Goal: Task Accomplishment & Management: Complete application form

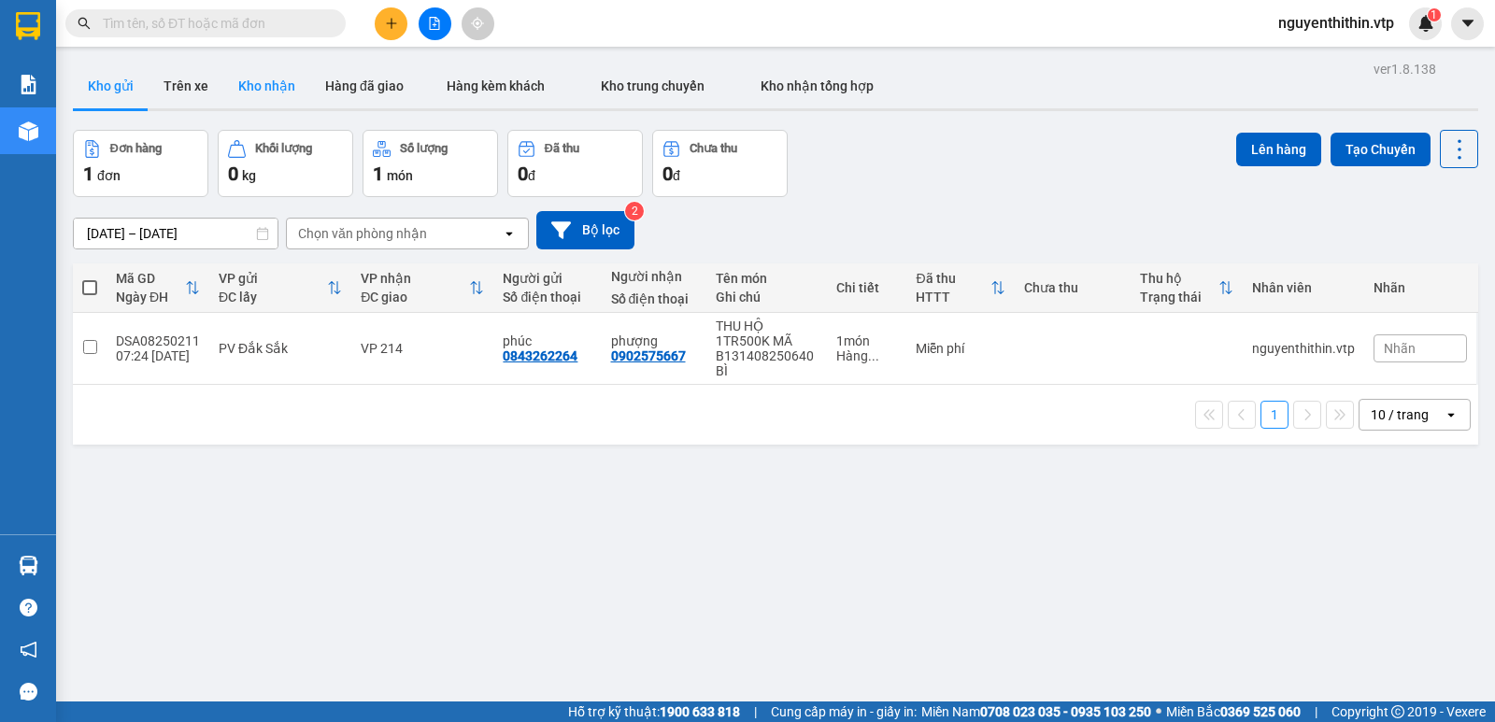
click at [275, 91] on button "Kho nhận" at bounding box center [266, 86] width 87 height 45
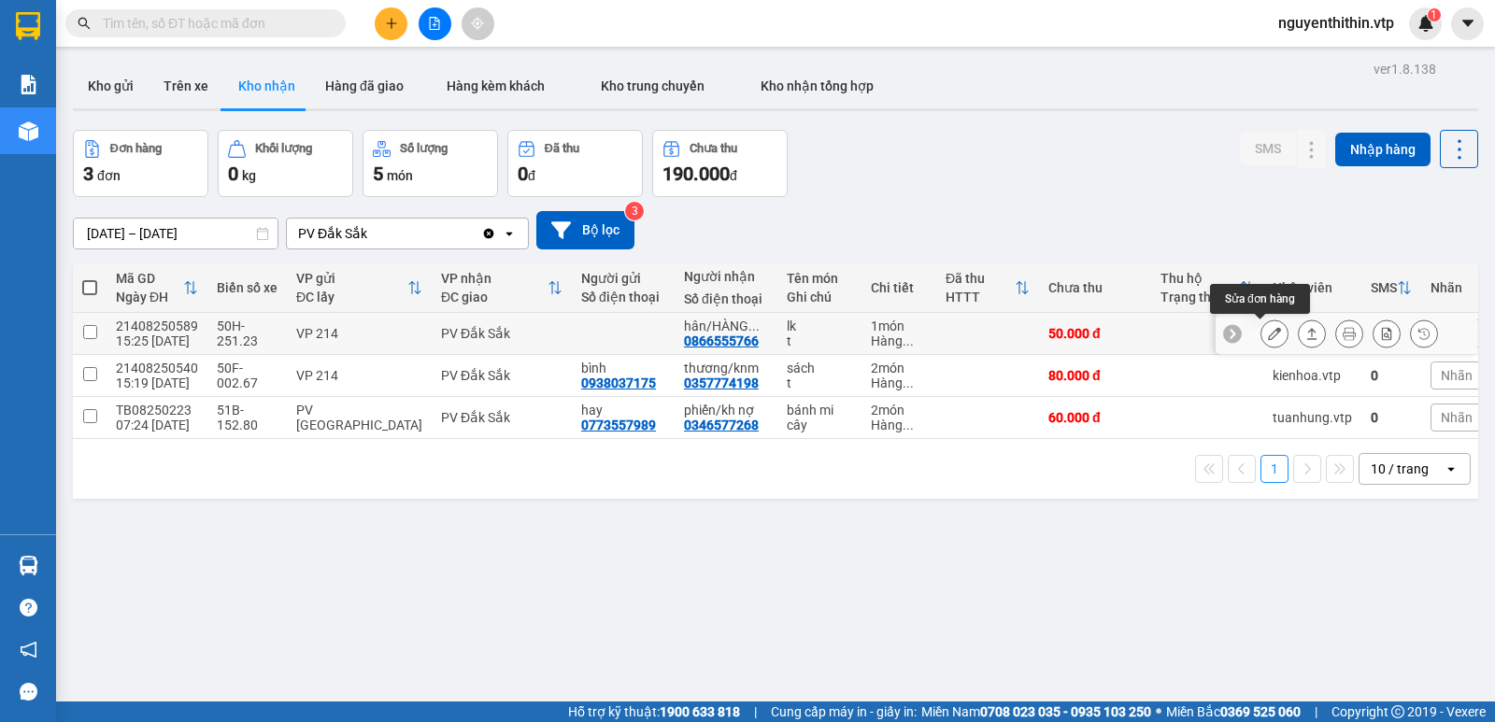
click at [1268, 339] on icon at bounding box center [1274, 333] width 13 height 13
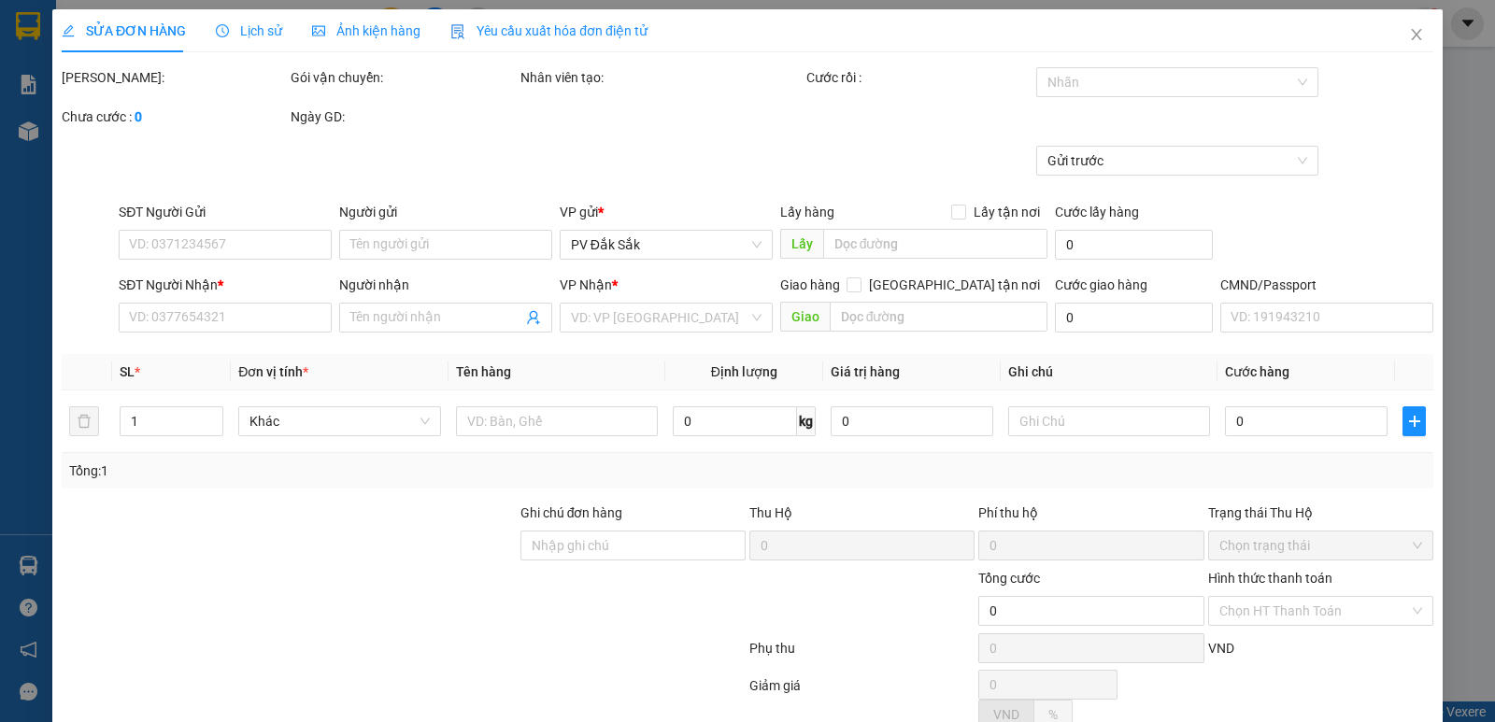
type input "0866555766"
type input "hân/HÀNG Ở DM"
type input "50.000"
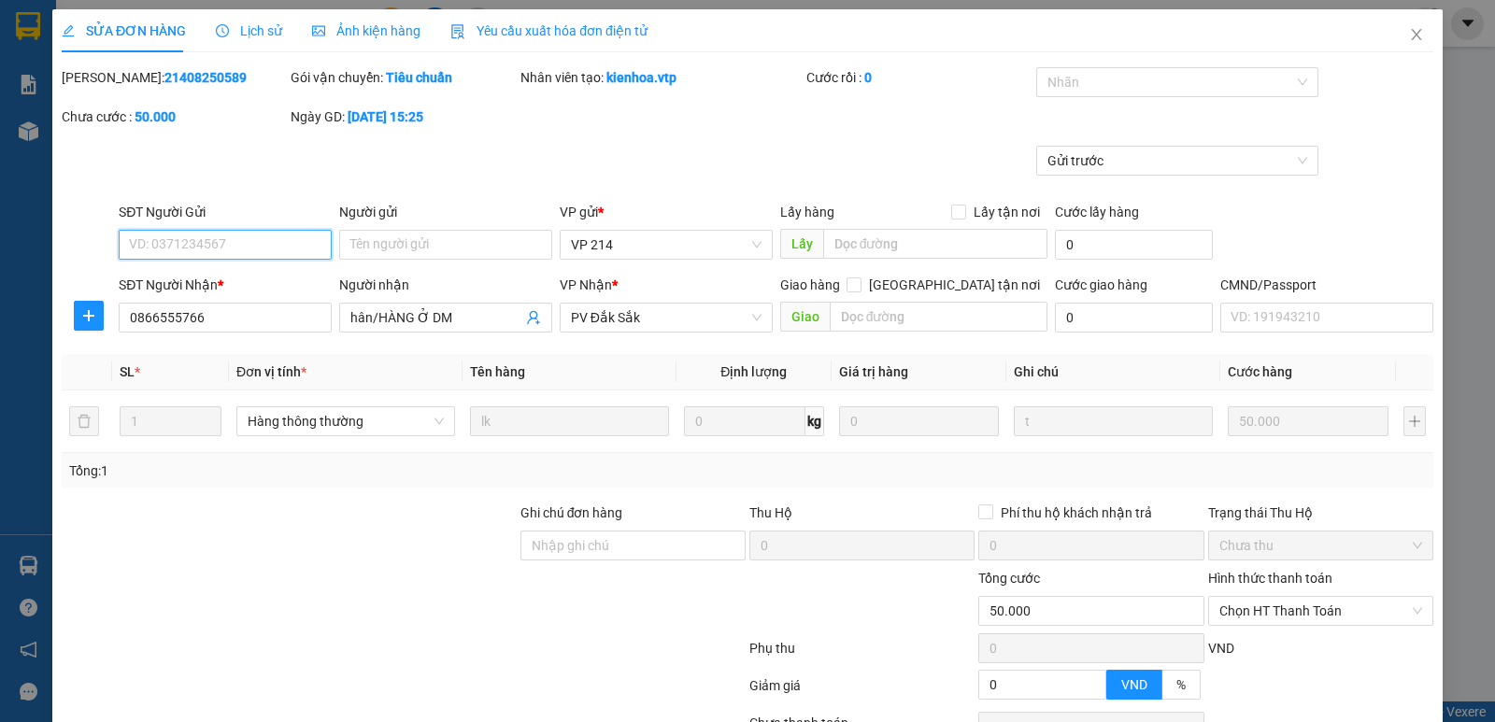
type input "2.500"
click at [460, 316] on input "hân/HÀNG Ở DM" at bounding box center [436, 317] width 172 height 21
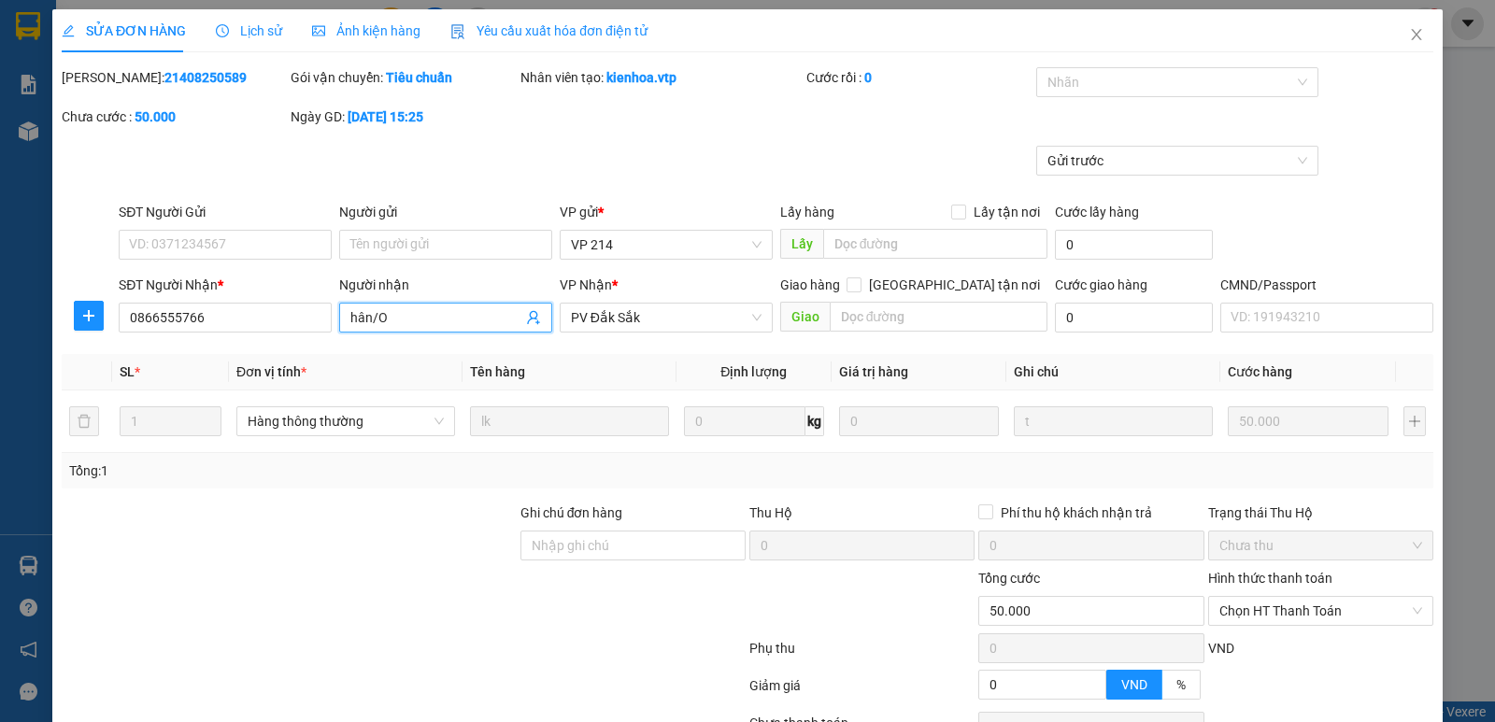
type input "hân/OK"
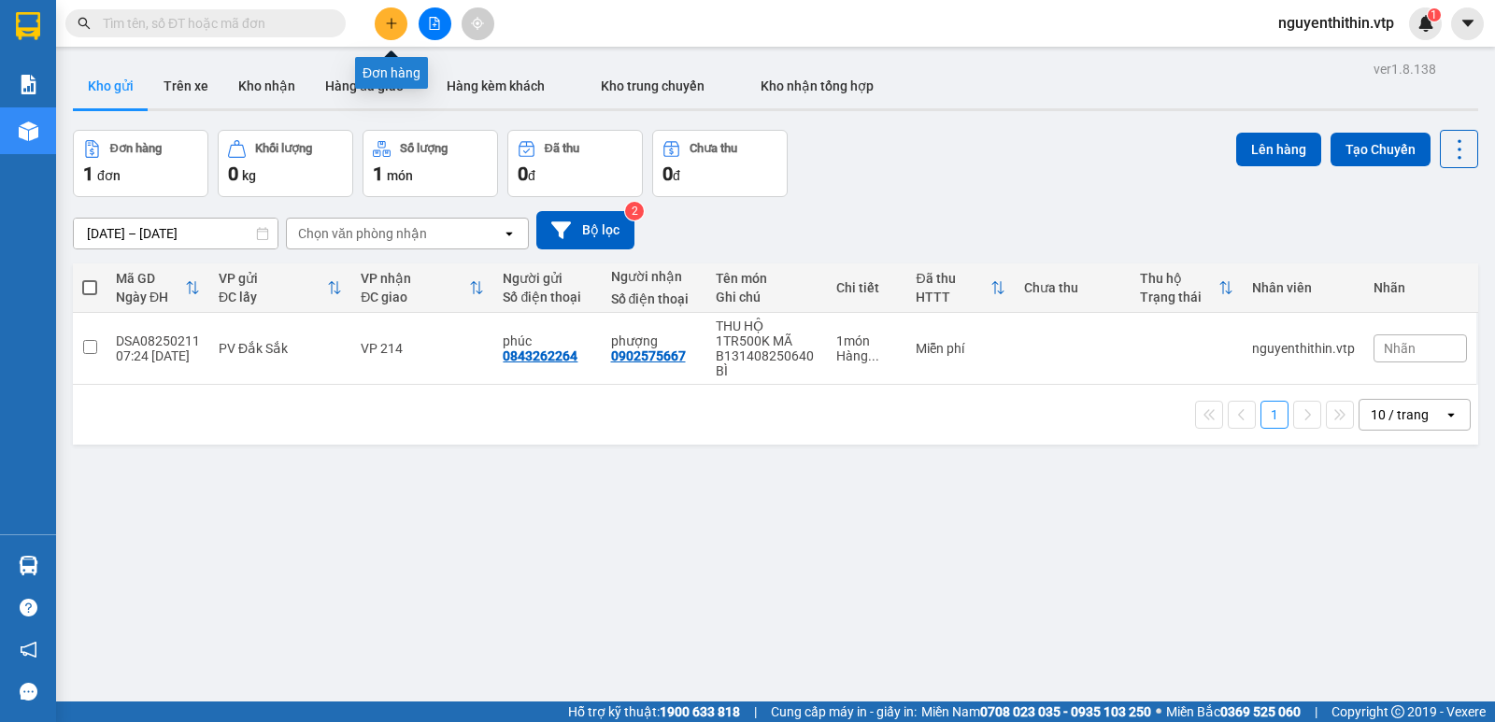
click at [391, 22] on icon "plus" at bounding box center [391, 23] width 13 height 13
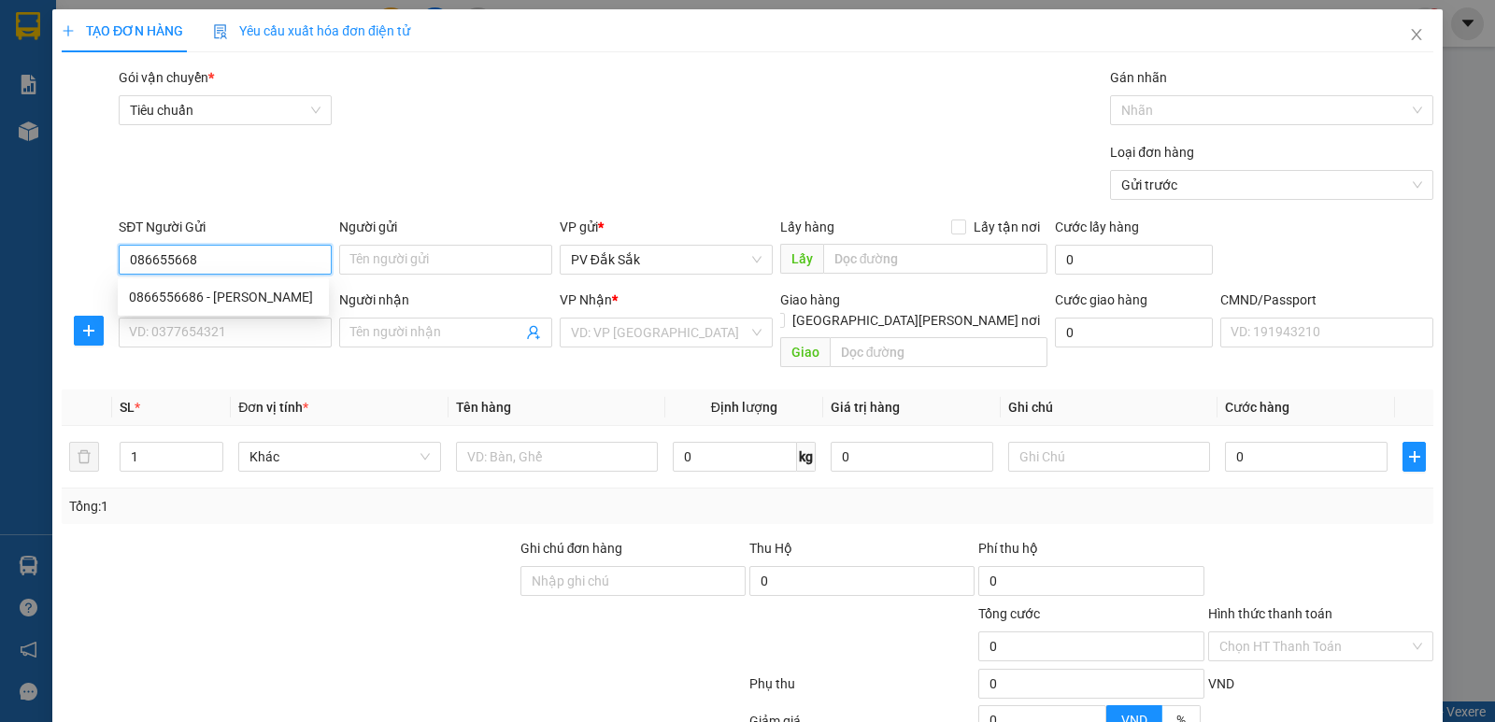
type input "0866556686"
click at [232, 301] on div "0866556686 - [PERSON_NAME]" at bounding box center [223, 297] width 189 height 21
type input "luyến"
type input "0772516607"
type input "0866556686"
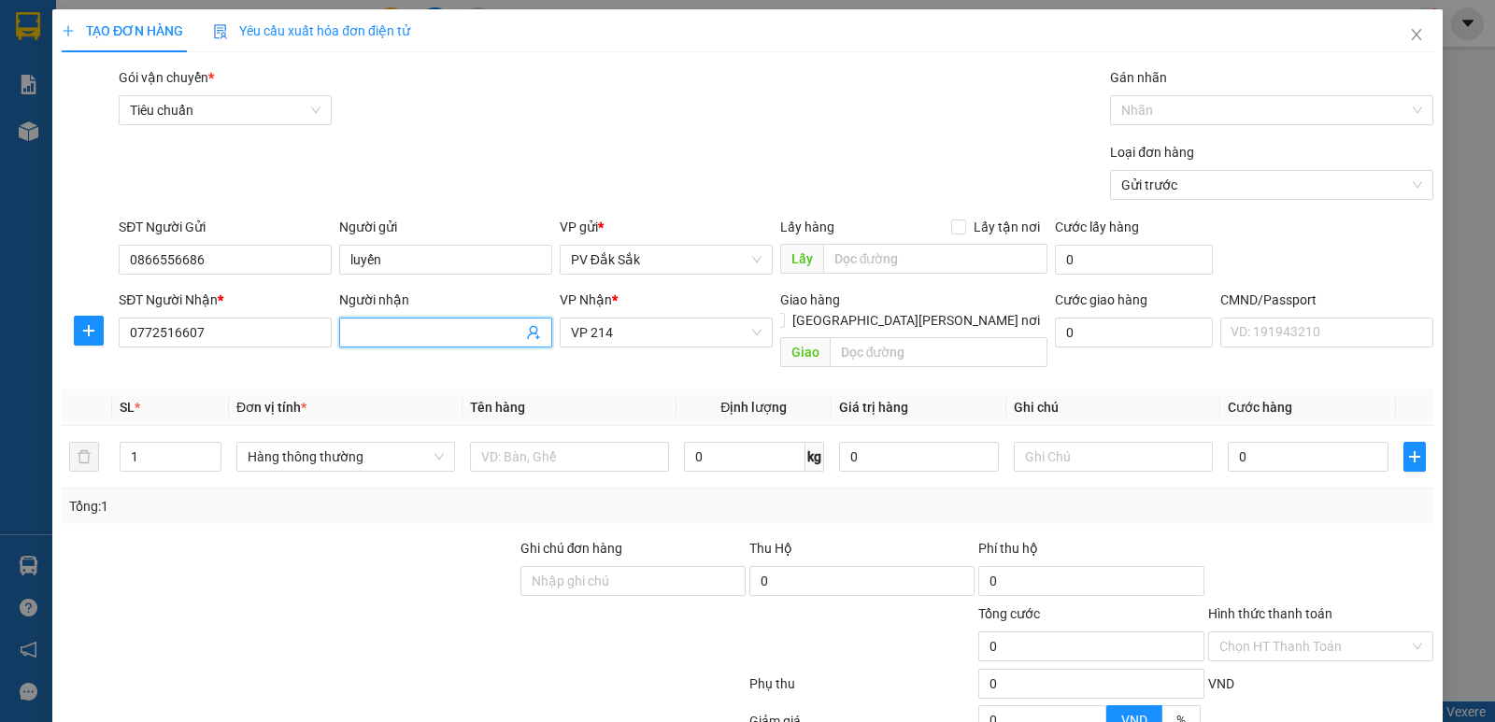
click at [361, 337] on input "Người nhận" at bounding box center [436, 332] width 172 height 21
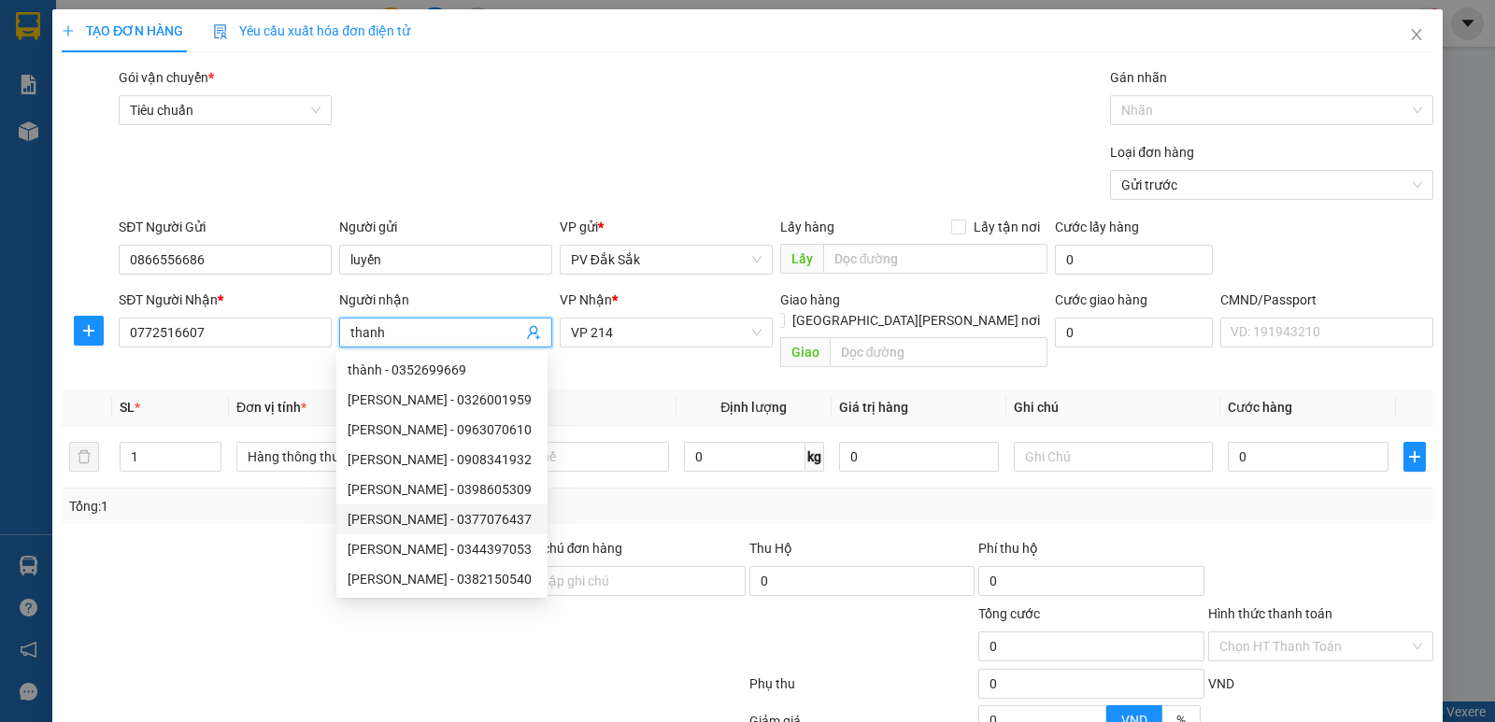
type input "thanh"
click at [278, 538] on div at bounding box center [289, 570] width 459 height 65
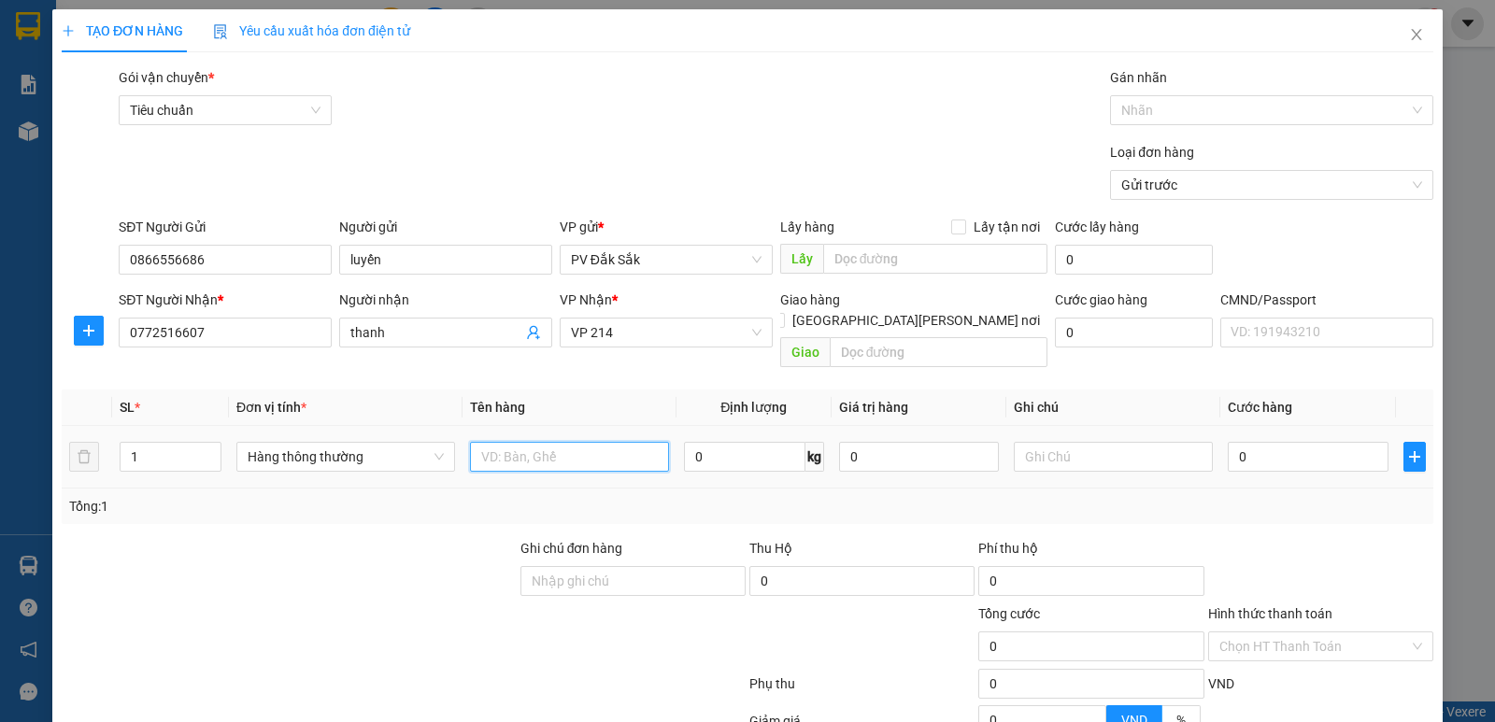
click at [493, 442] on input "text" at bounding box center [569, 457] width 199 height 30
type input "tượng"
click at [1014, 442] on input "text" at bounding box center [1113, 457] width 199 height 30
type input "k"
click at [1246, 442] on input "0" at bounding box center [1308, 457] width 160 height 30
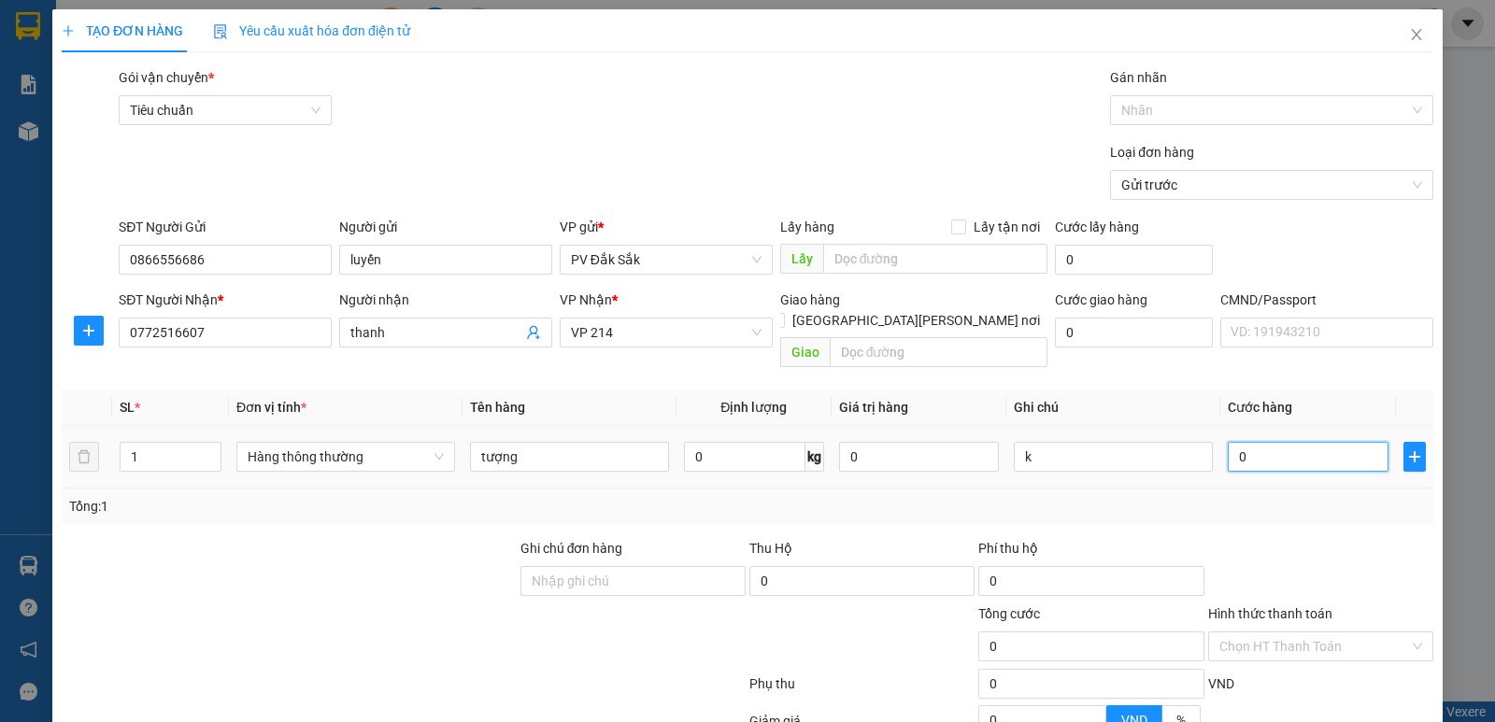
type input "4"
type input "40"
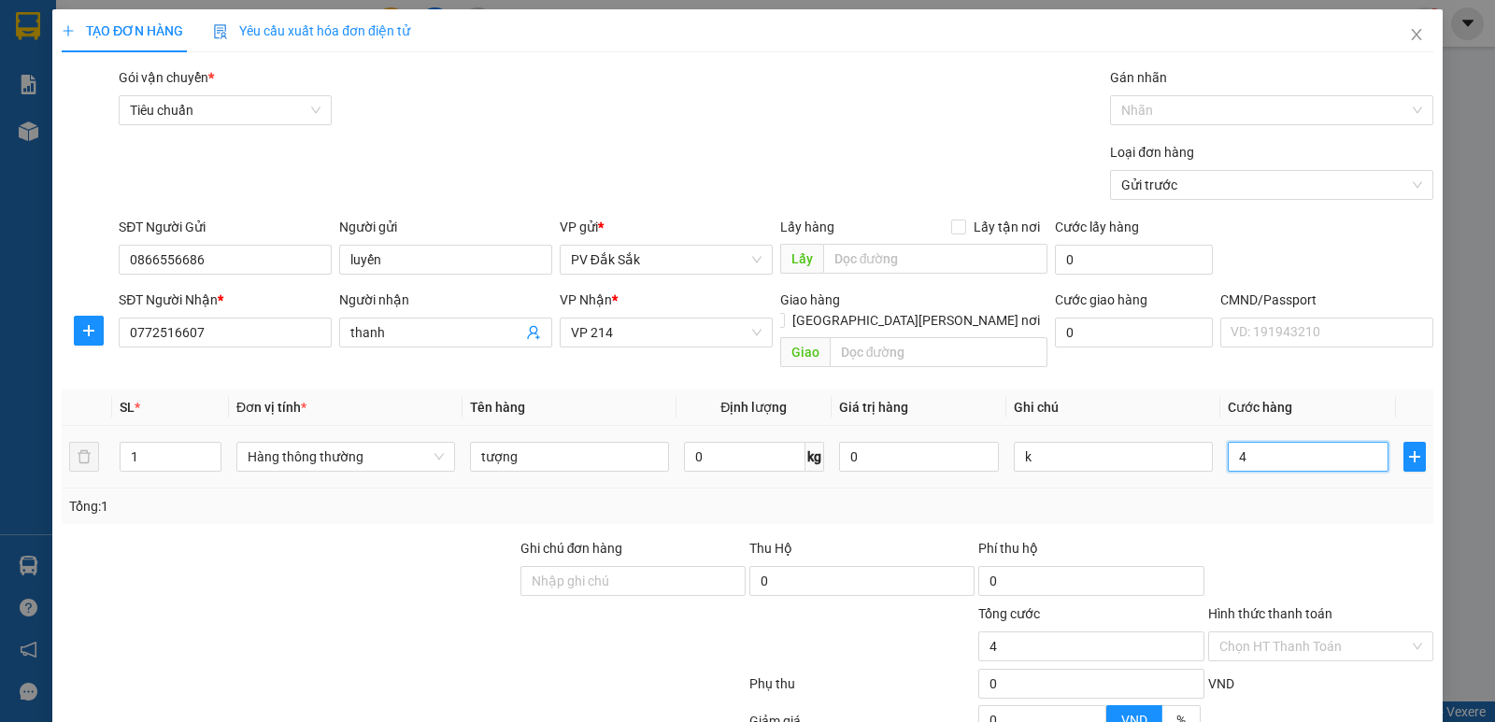
type input "40"
type input "400"
type input "4.000"
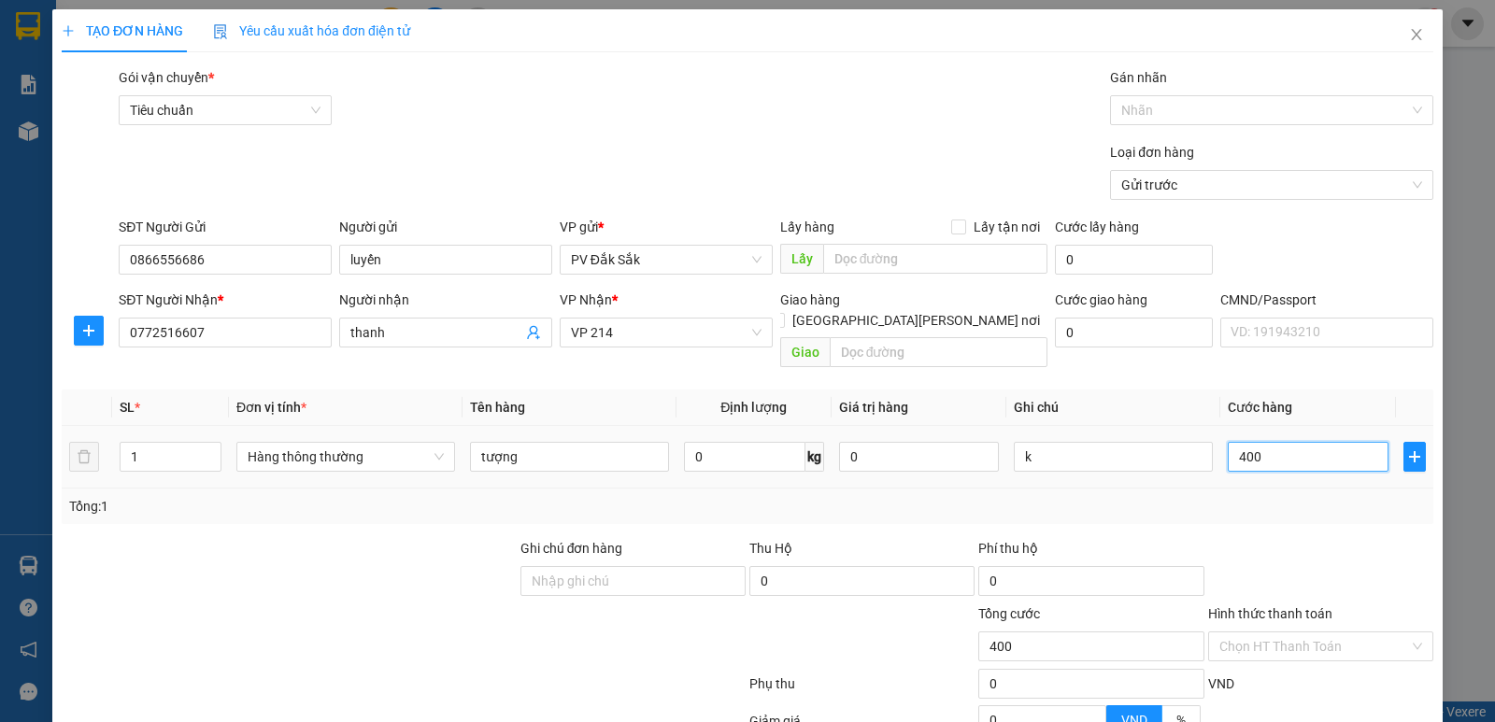
type input "4.000"
type input "40.000"
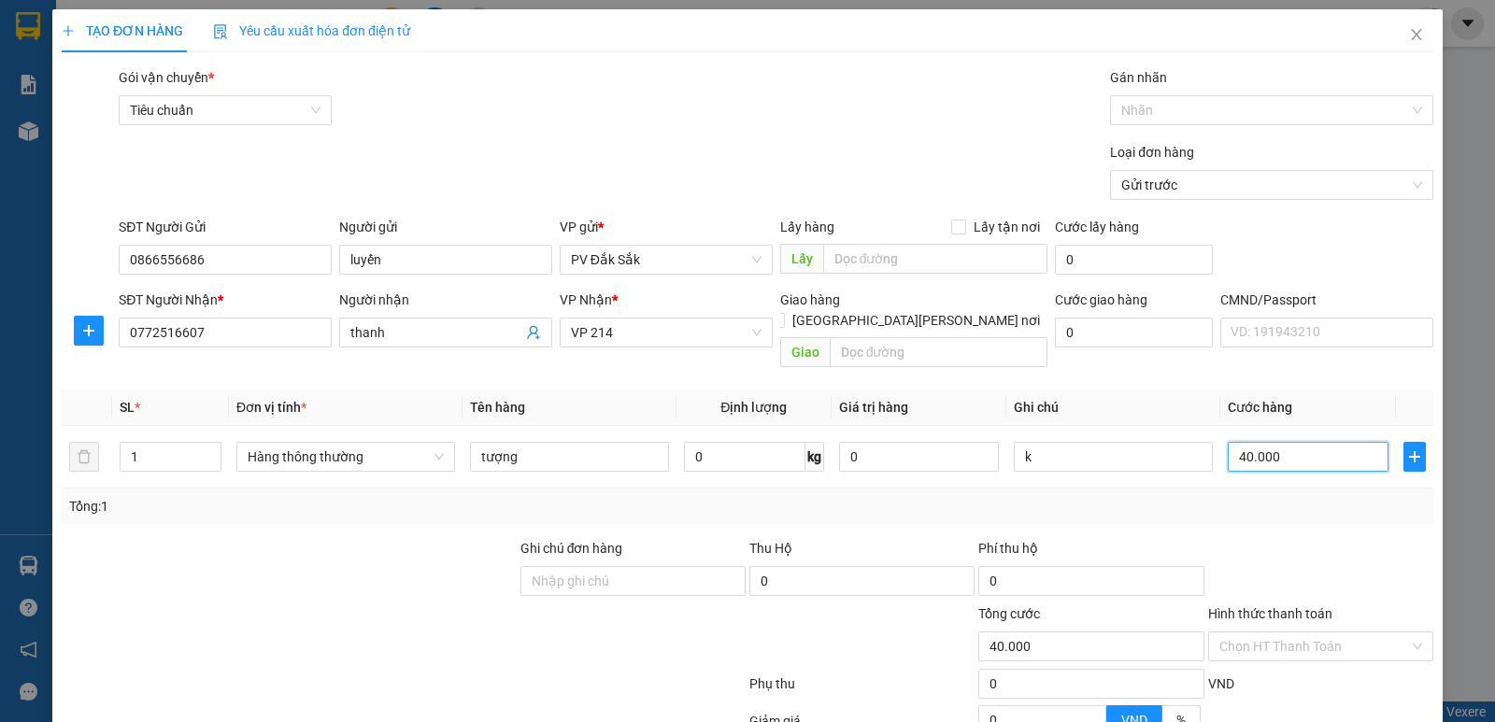
scroll to position [177, 0]
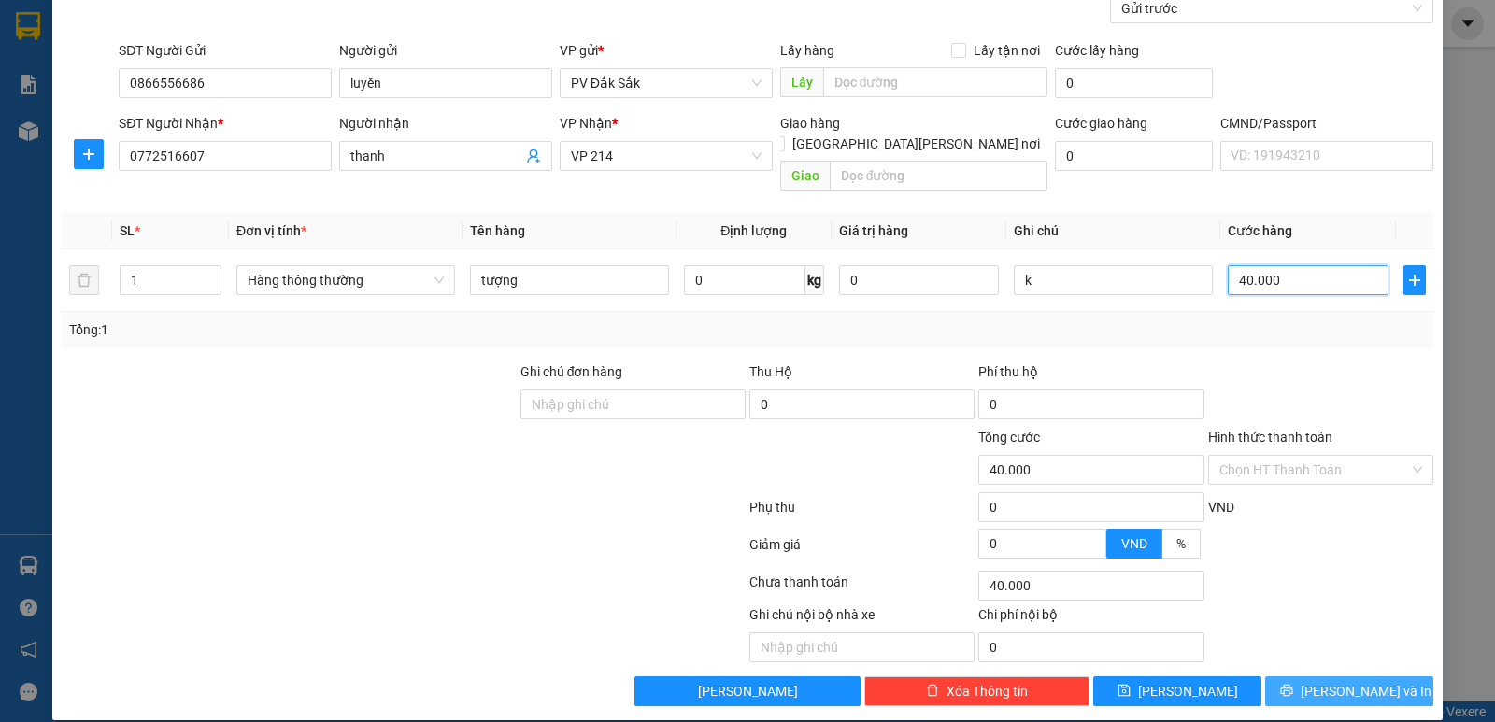
type input "40.000"
click at [1345, 681] on span "[PERSON_NAME] và In" at bounding box center [1366, 691] width 131 height 21
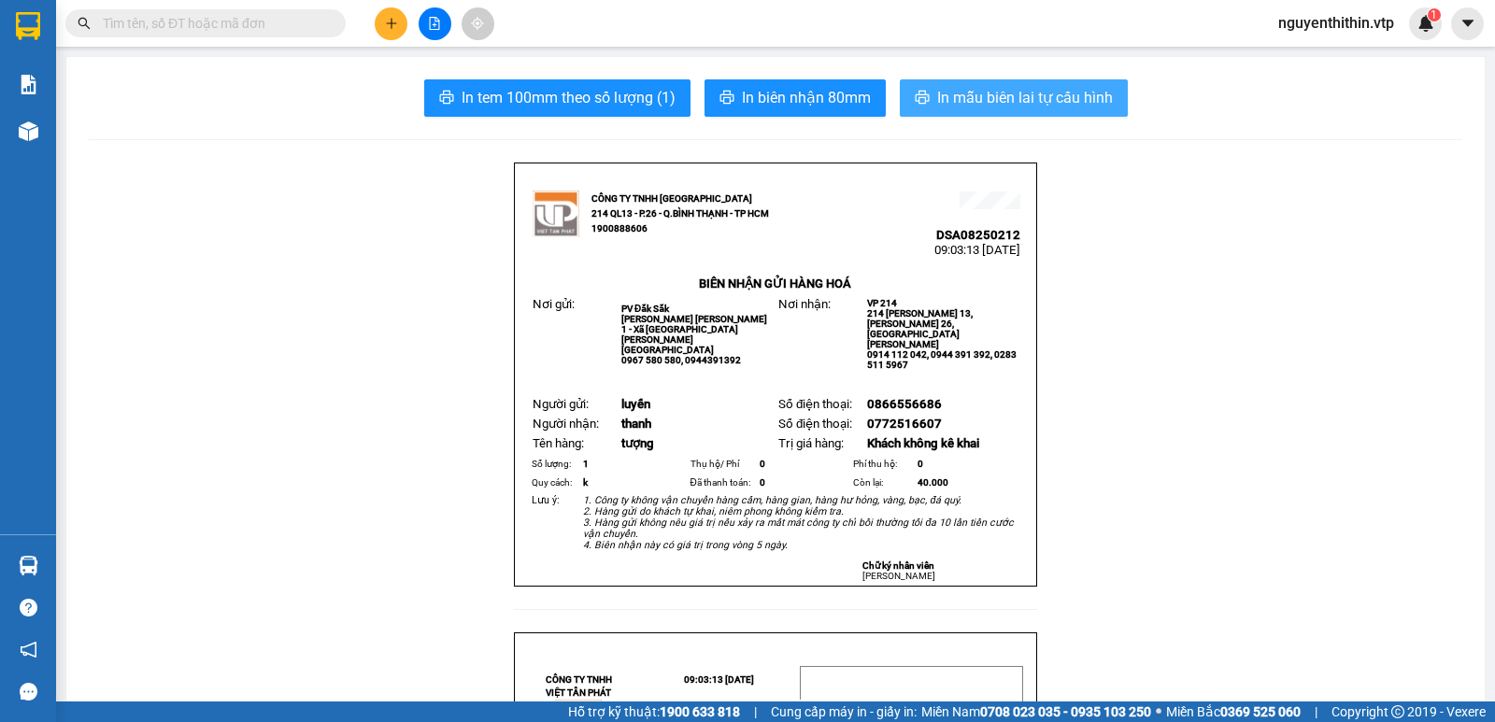
click at [972, 100] on span "In mẫu biên lai tự cấu hình" at bounding box center [1025, 97] width 176 height 23
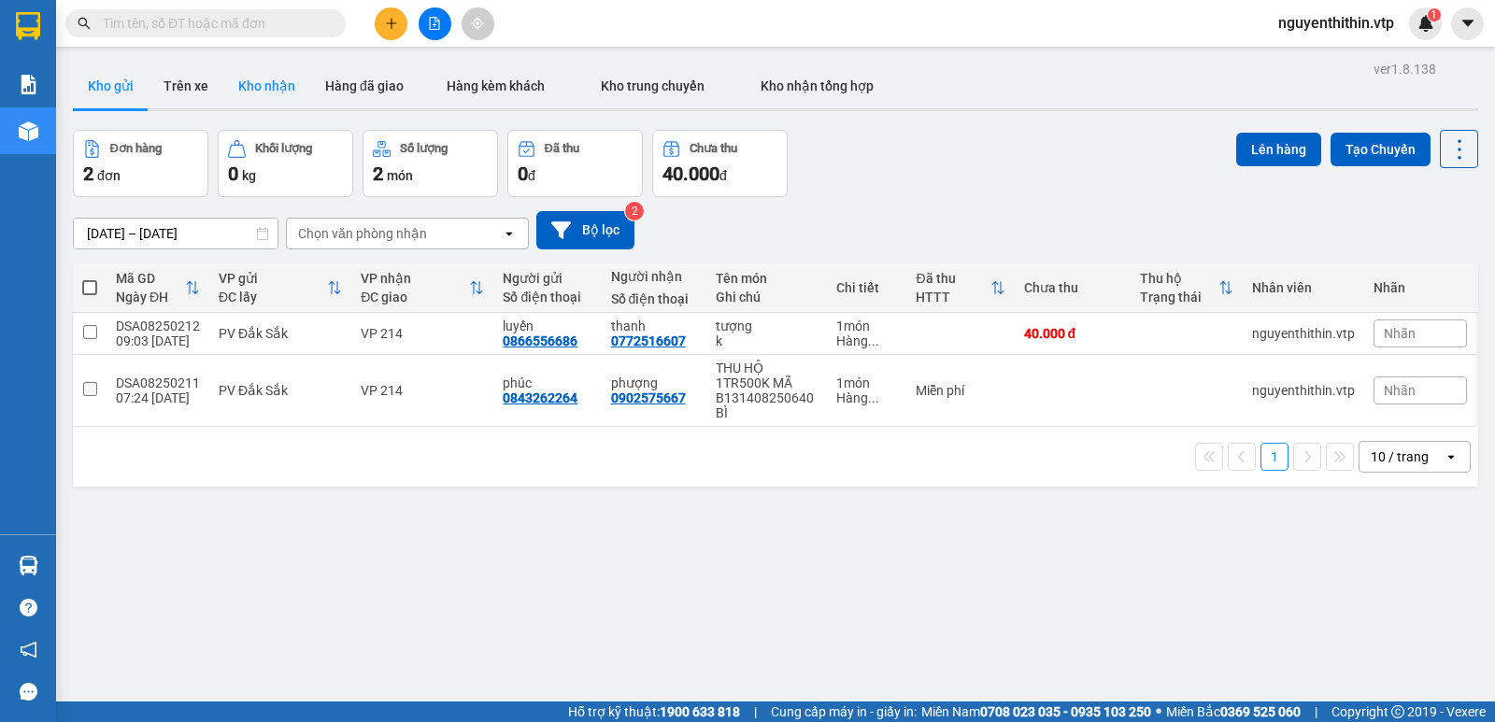
click at [277, 80] on button "Kho nhận" at bounding box center [266, 86] width 87 height 45
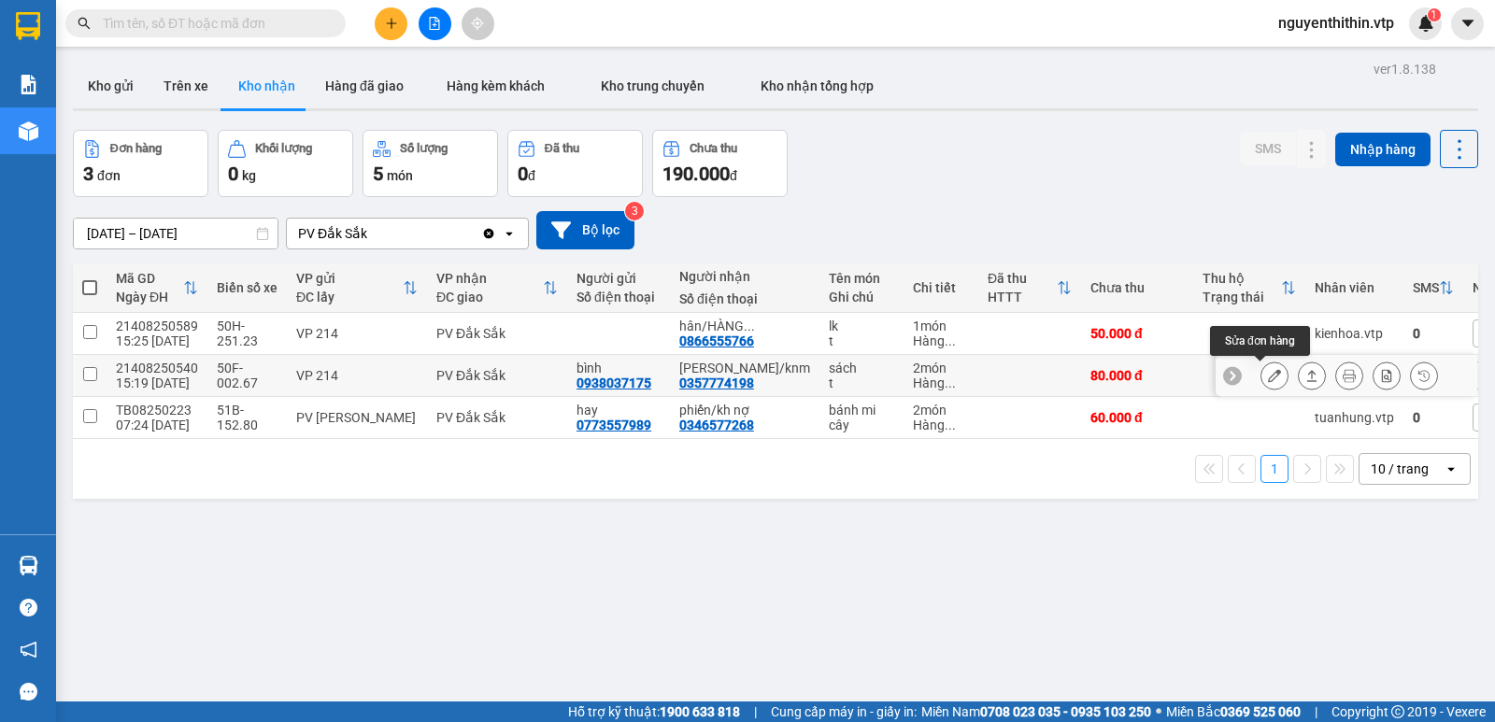
click at [1268, 374] on icon at bounding box center [1274, 375] width 13 height 13
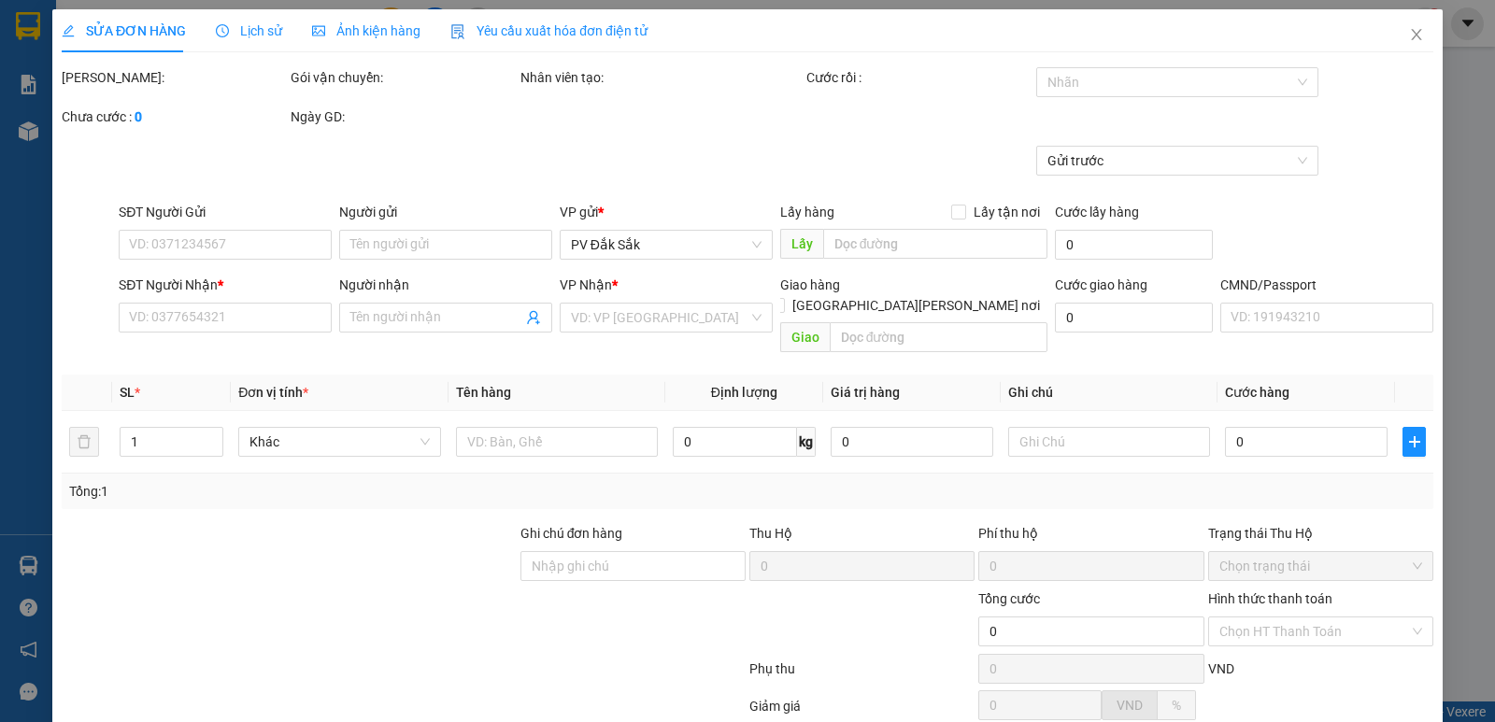
type input "0938037175"
type input "bình"
type input "0357774198"
type input "[PERSON_NAME]/knm"
type input "80.000"
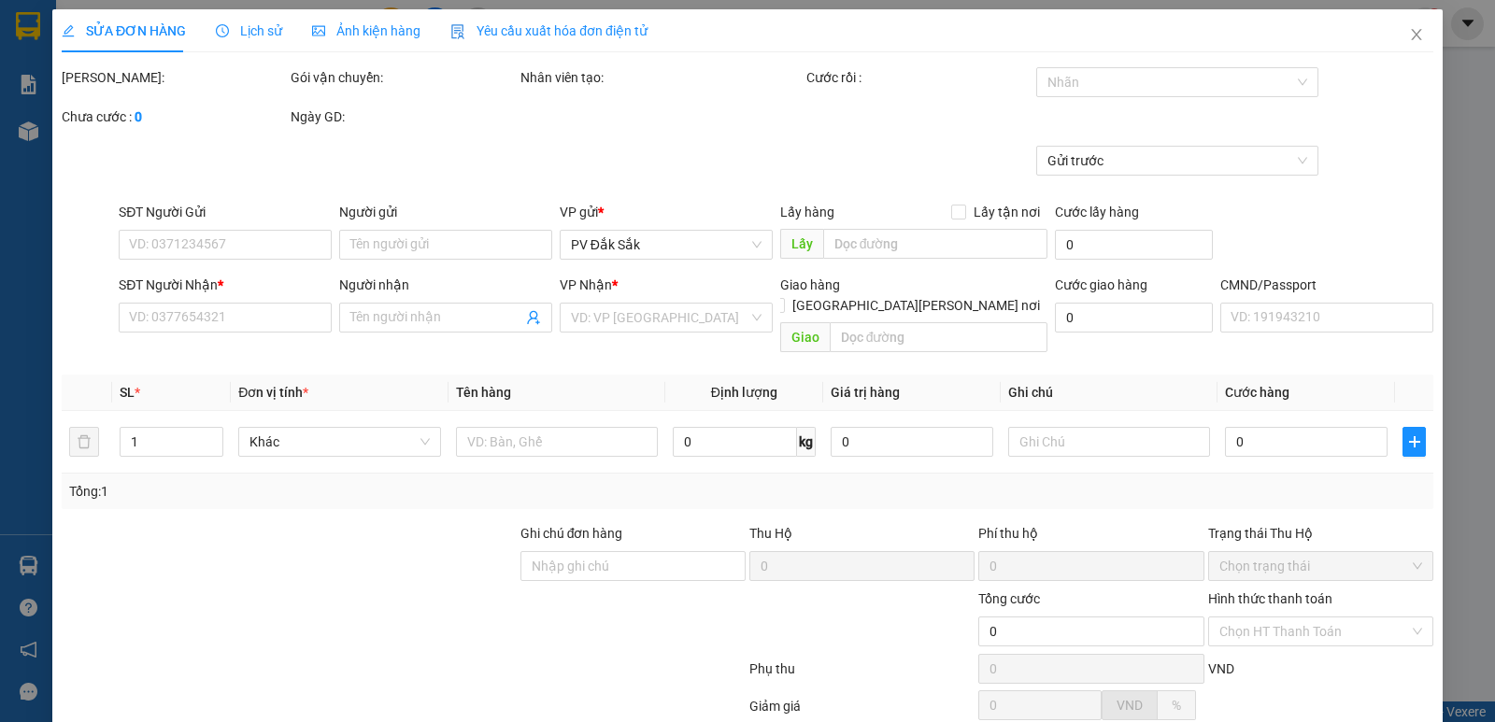
type input "80.000"
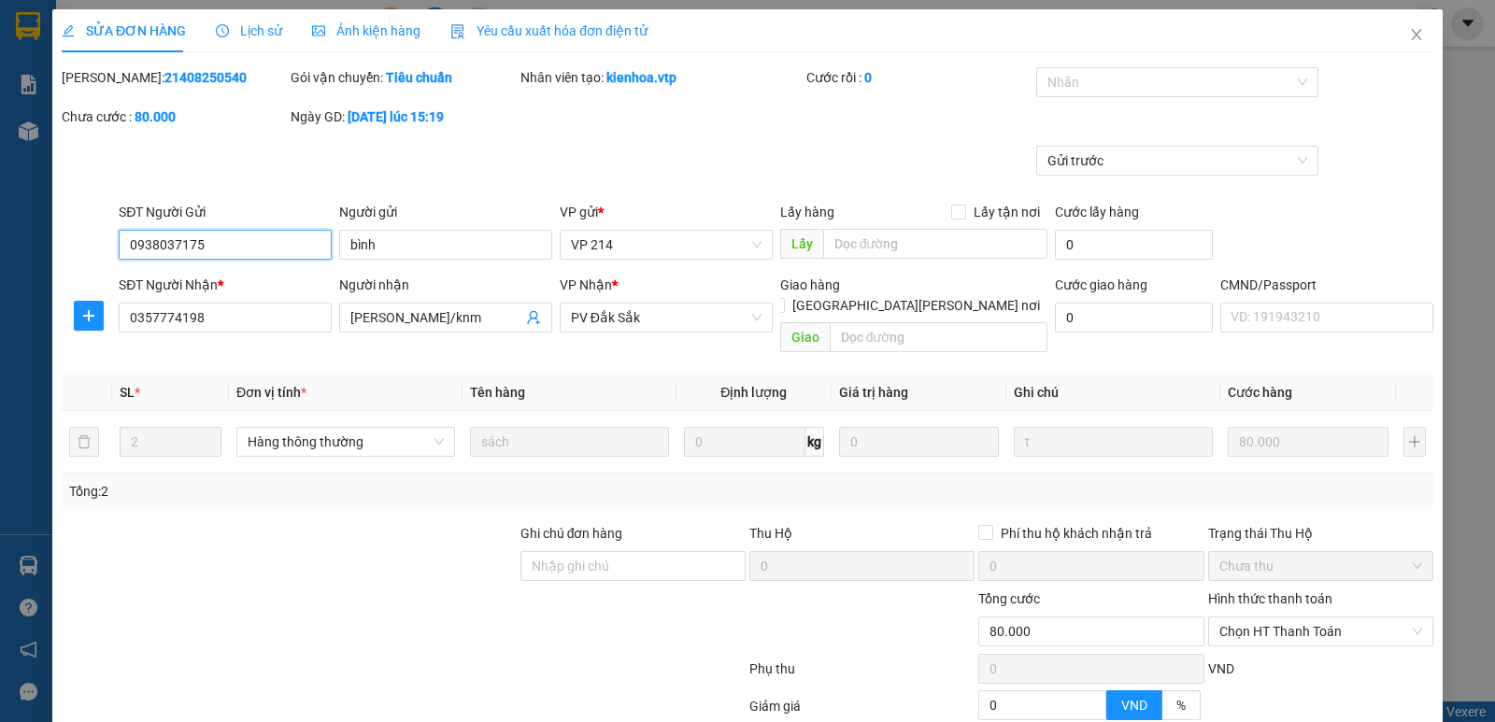
type input "4.000"
click at [438, 316] on input "[PERSON_NAME]/knm" at bounding box center [436, 317] width 172 height 21
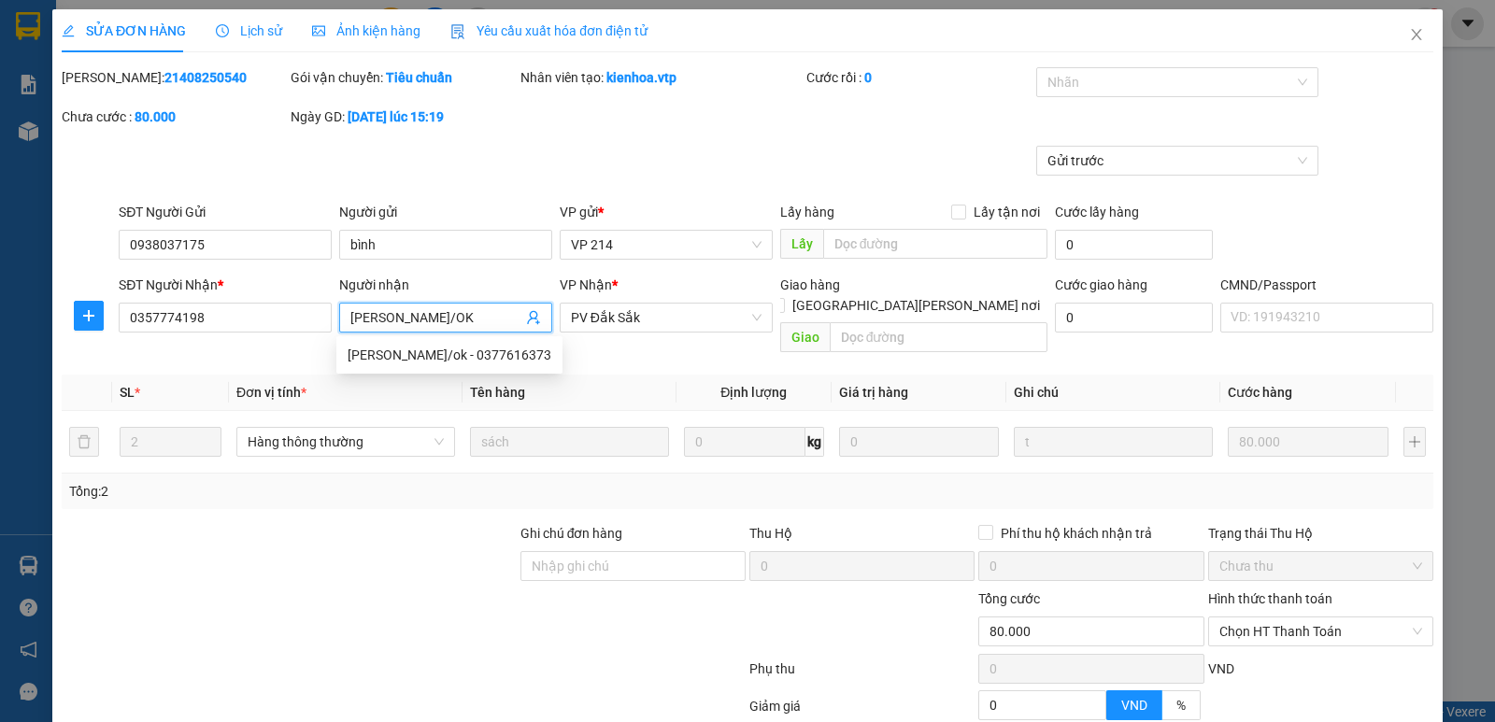
scroll to position [163, 0]
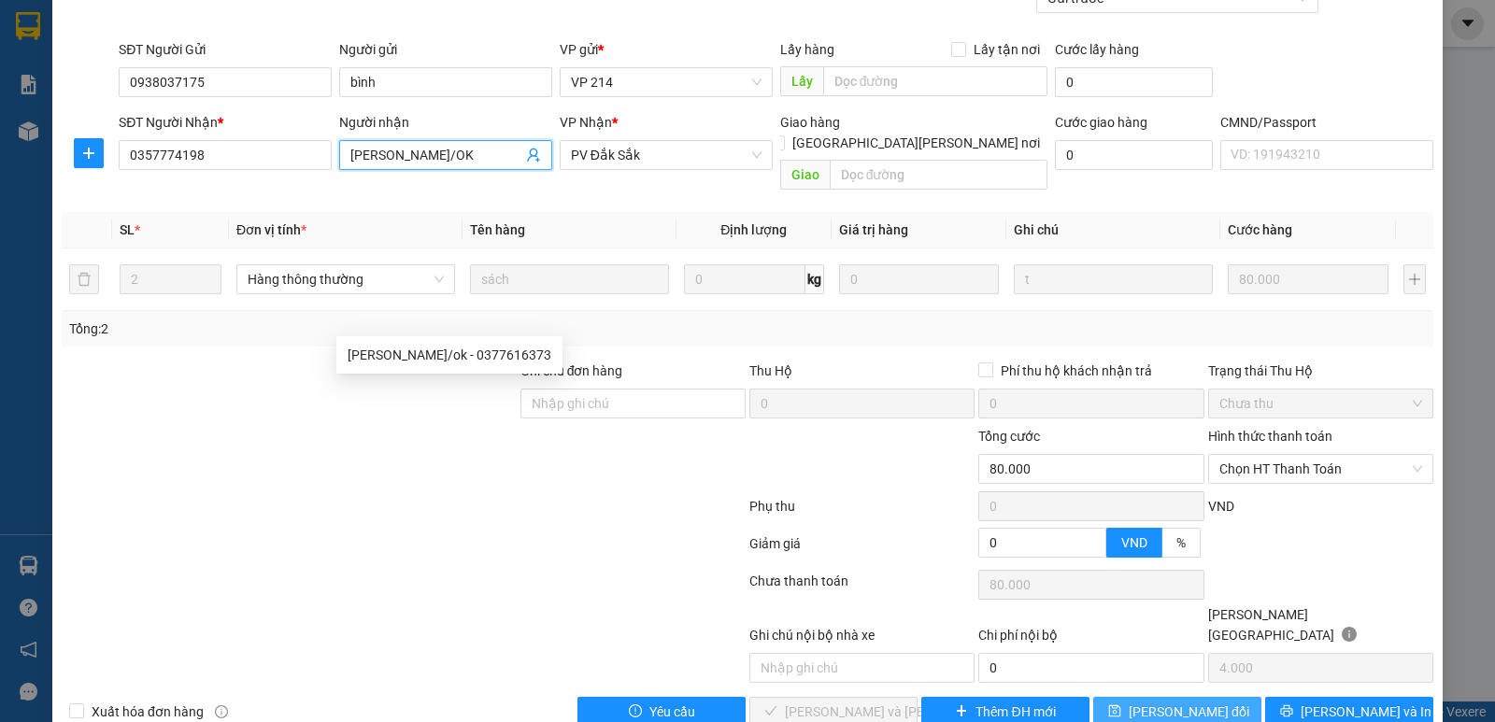
type input "[PERSON_NAME]/OK"
click at [1159, 690] on span "[PERSON_NAME] đổi" at bounding box center [1189, 712] width 121 height 21
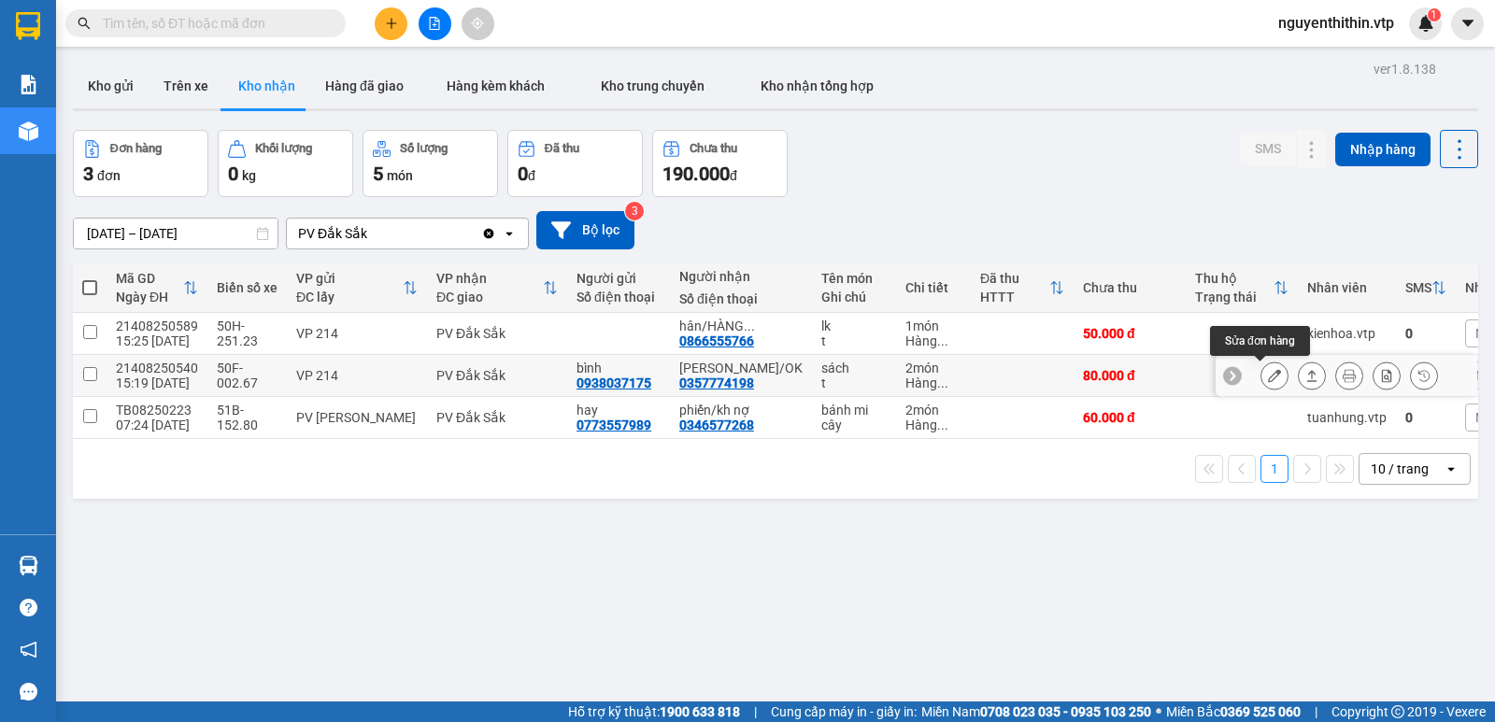
click at [1268, 378] on icon at bounding box center [1274, 375] width 13 height 13
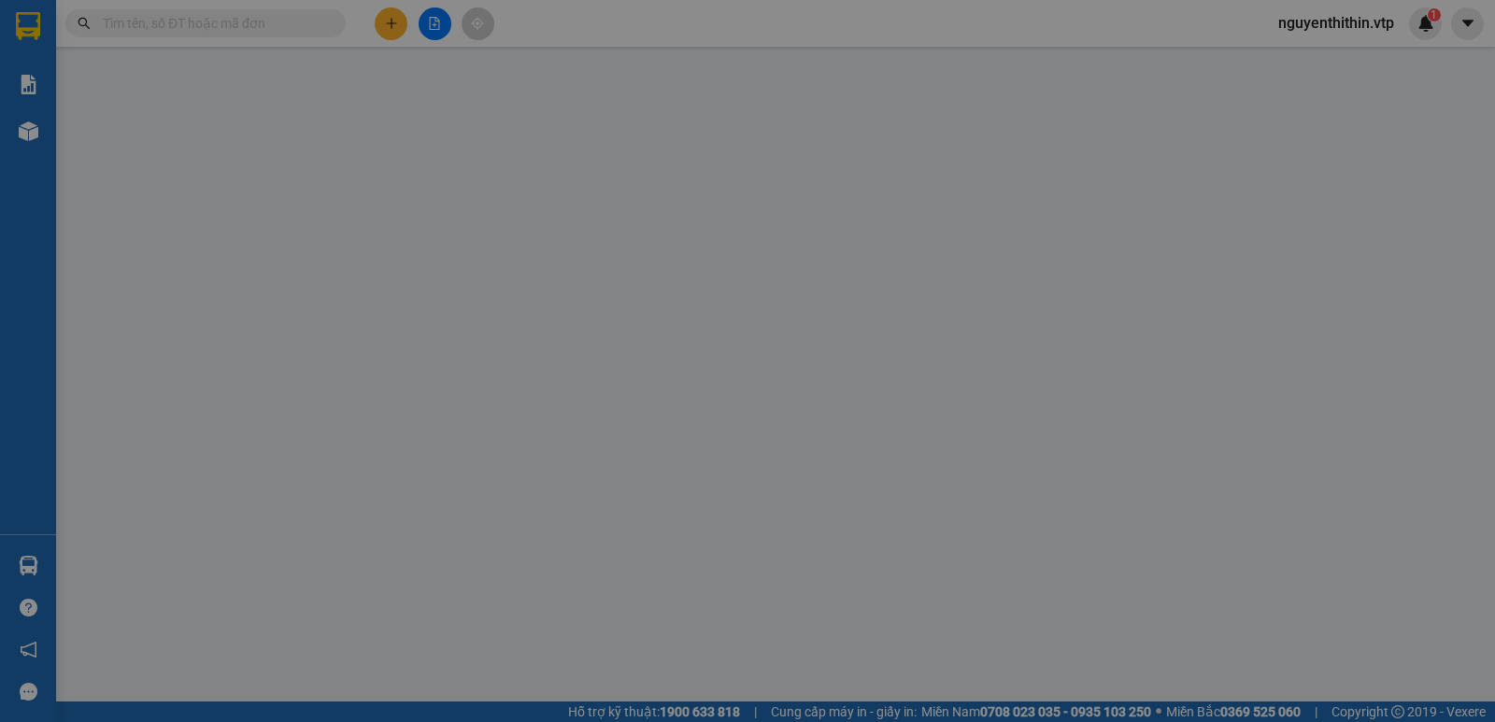
type input "4.000"
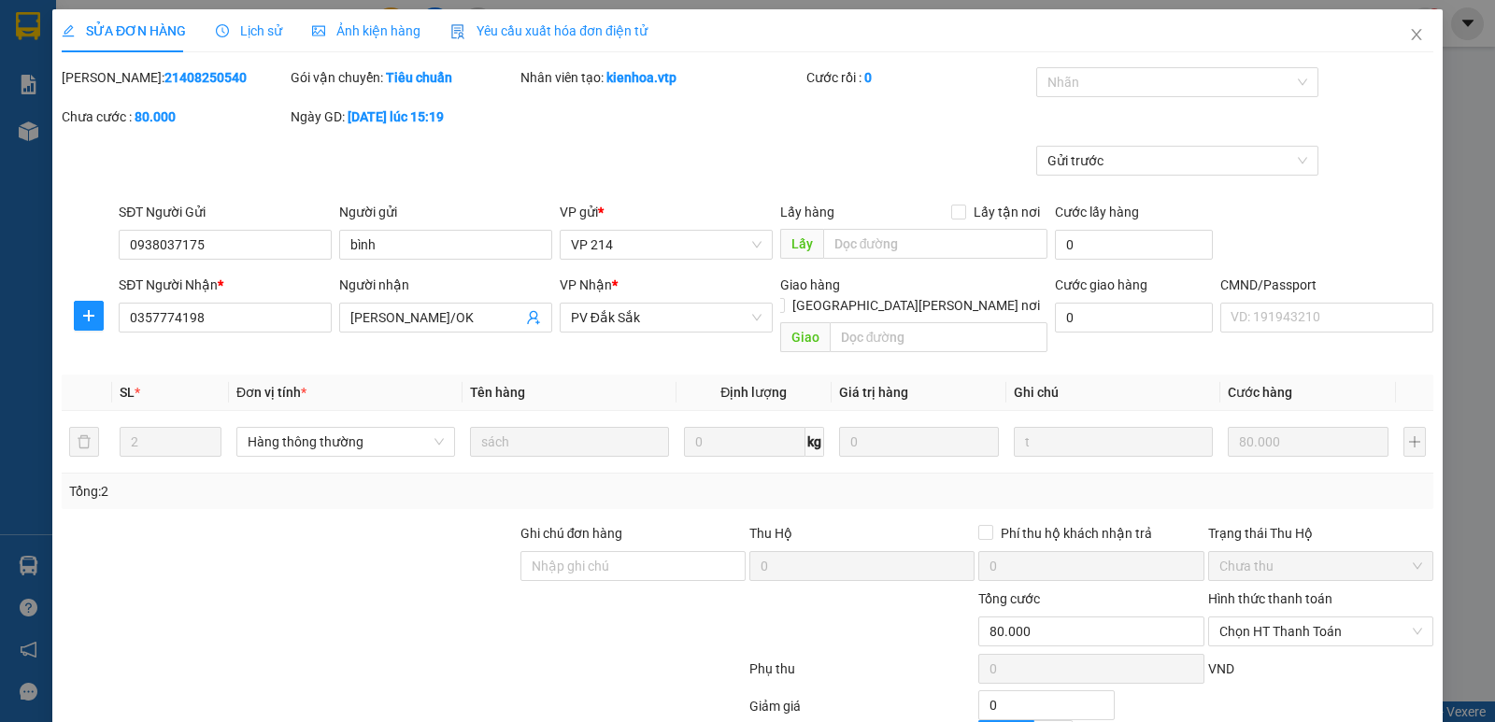
type input "0938037175"
type input "bình"
type input "0357774198"
type input "[PERSON_NAME]/OK"
type input "80.000"
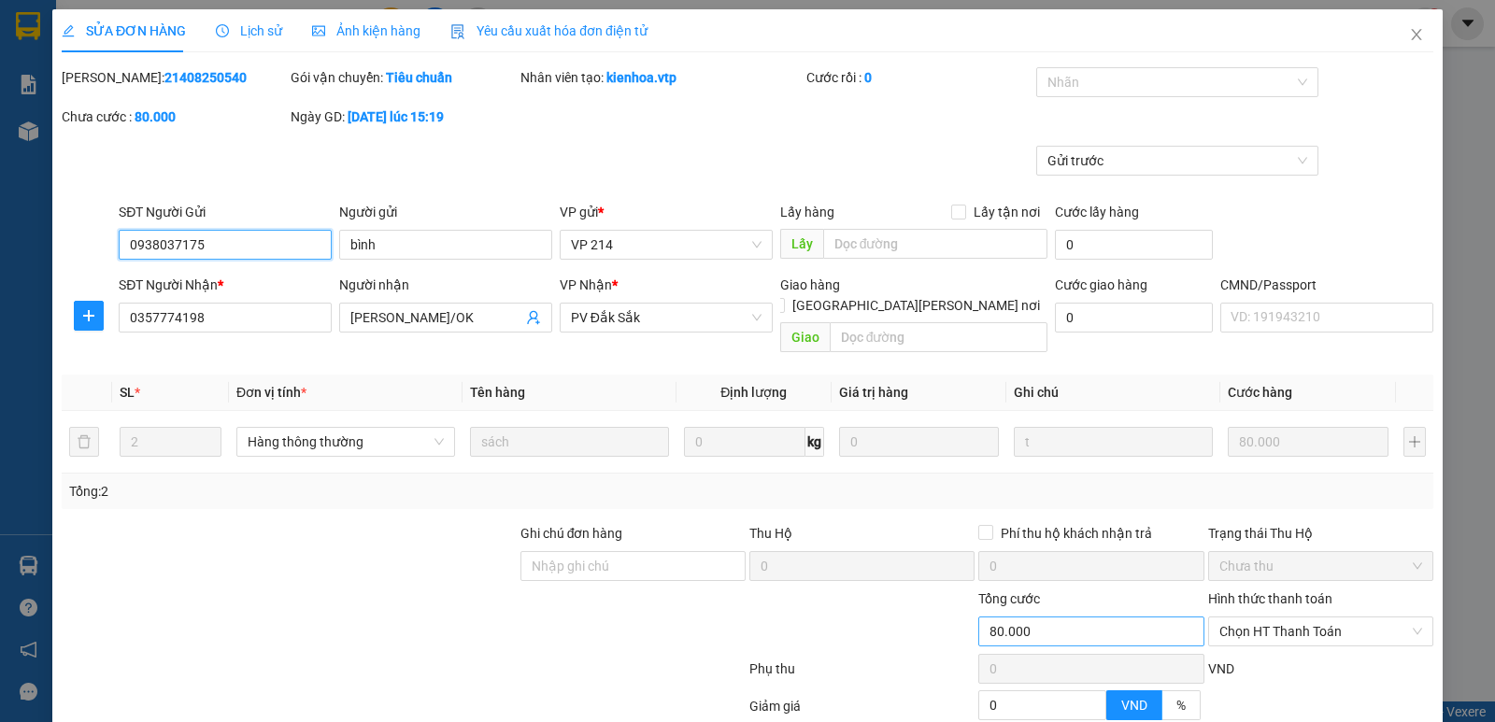
scroll to position [163, 0]
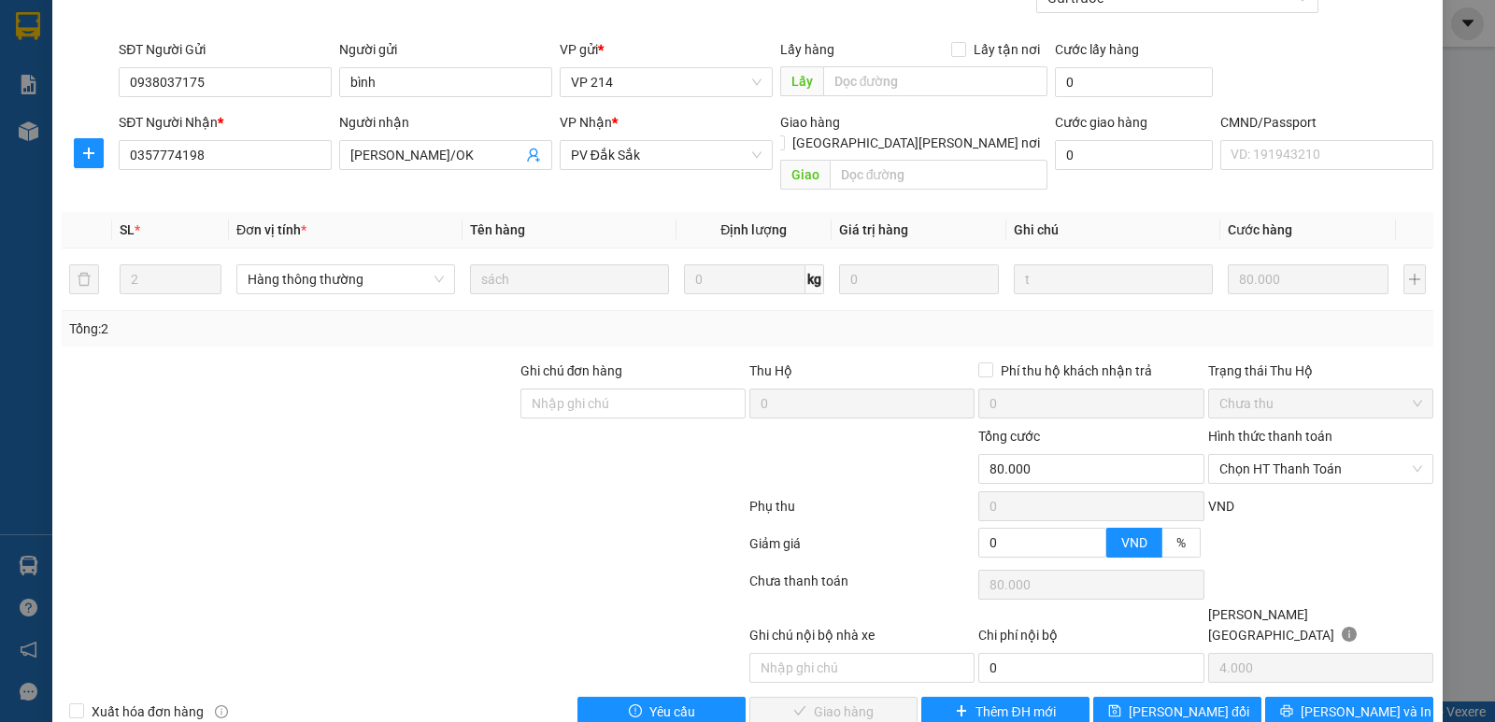
click at [1256, 429] on label "Hình thức thanh toán" at bounding box center [1270, 436] width 124 height 15
click at [1256, 455] on input "Hình thức thanh toán" at bounding box center [1314, 469] width 190 height 28
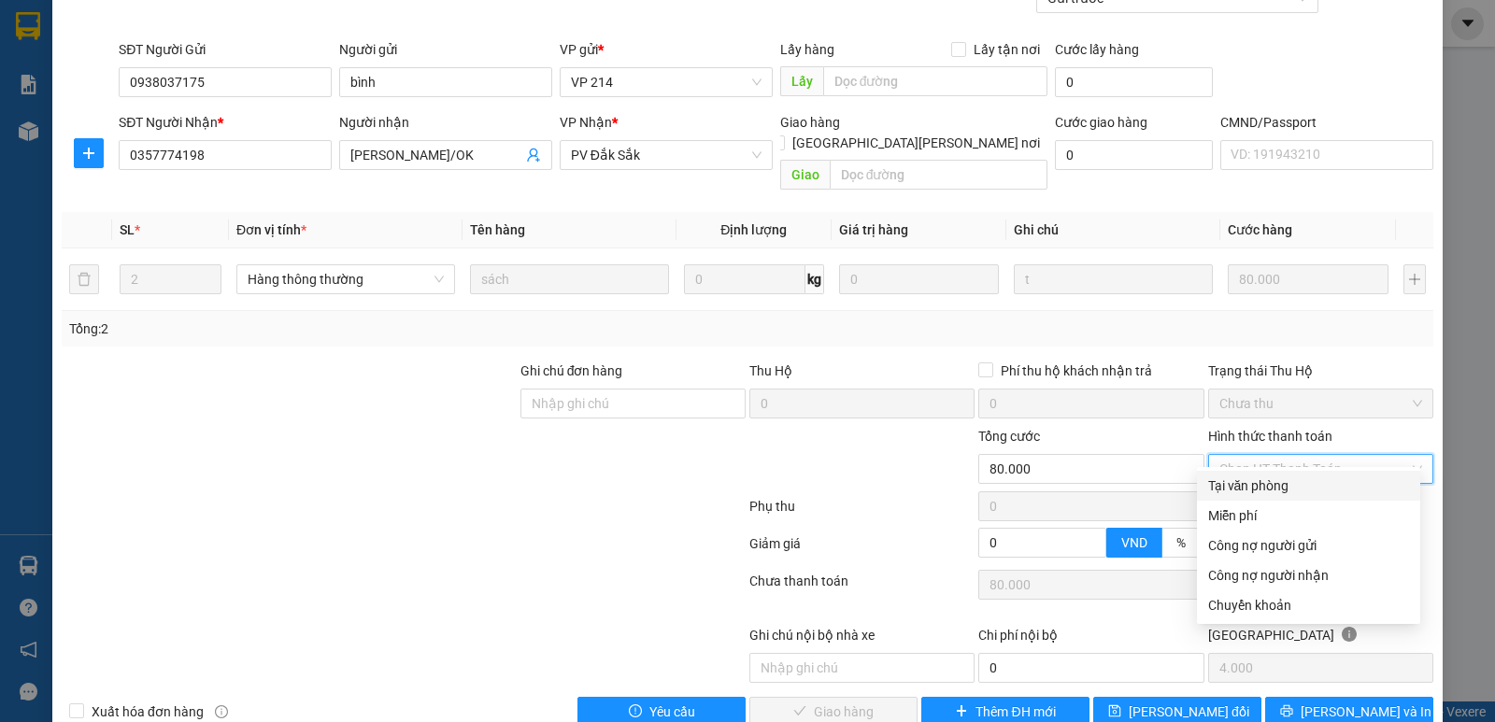
click at [1273, 488] on div "Tại văn phòng" at bounding box center [1308, 486] width 201 height 21
type input "0"
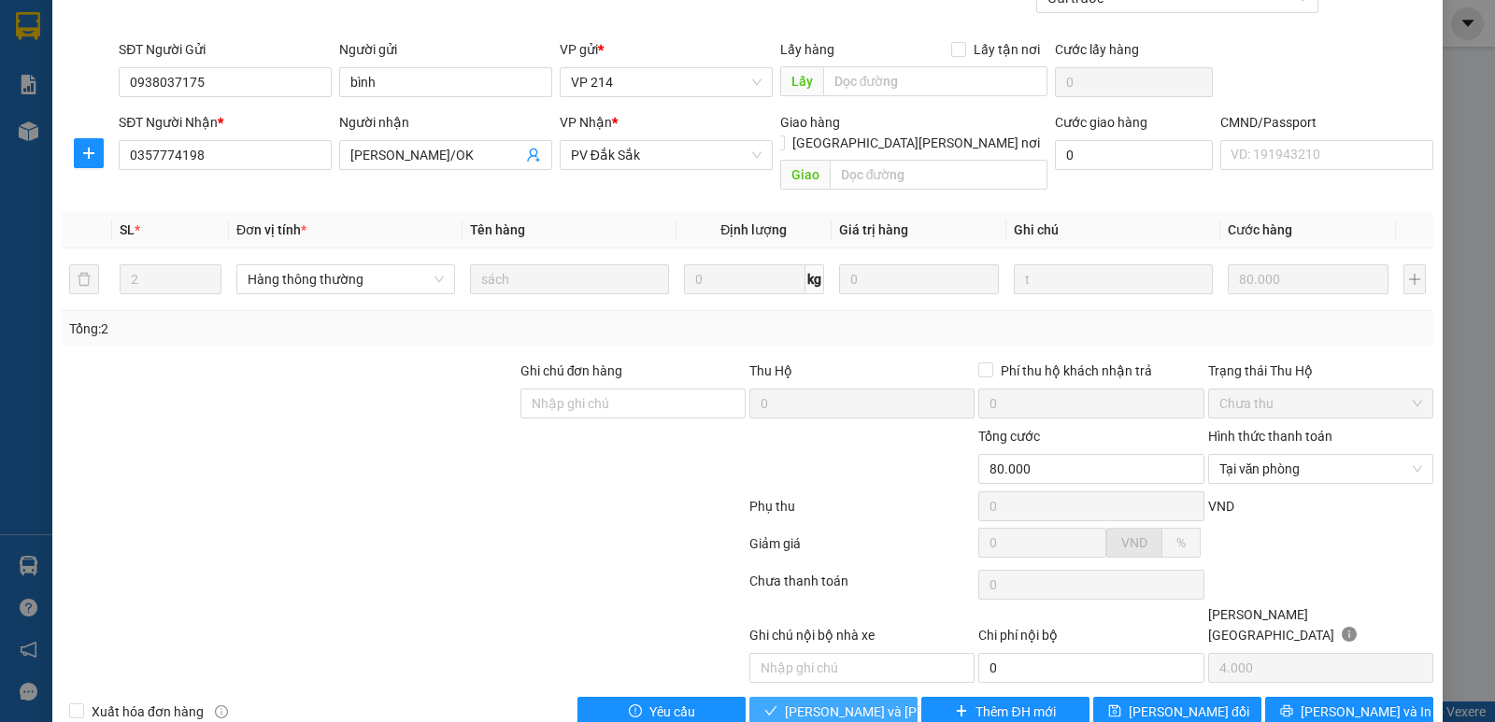
click at [811, 690] on span "[PERSON_NAME] và [PERSON_NAME] hàng" at bounding box center [911, 712] width 252 height 21
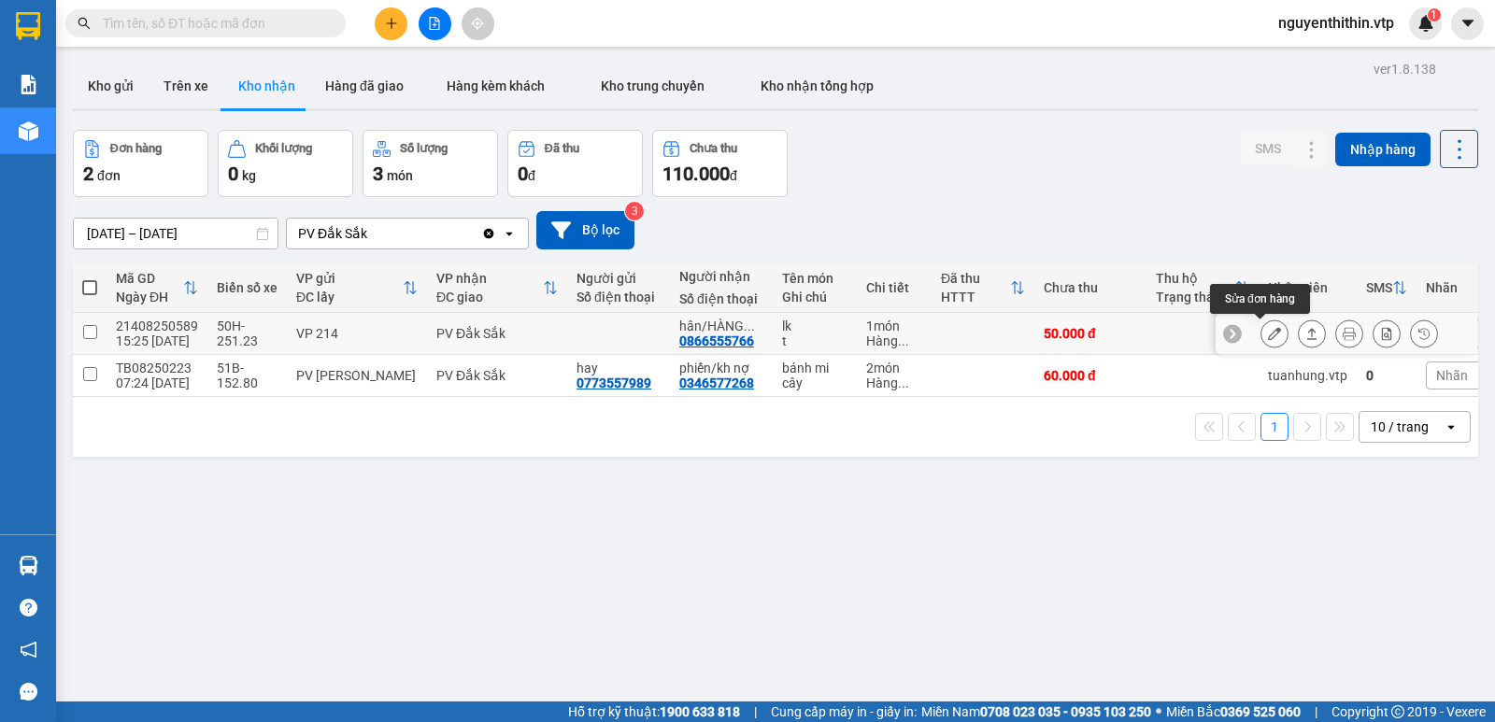
click at [1268, 329] on icon at bounding box center [1274, 333] width 13 height 13
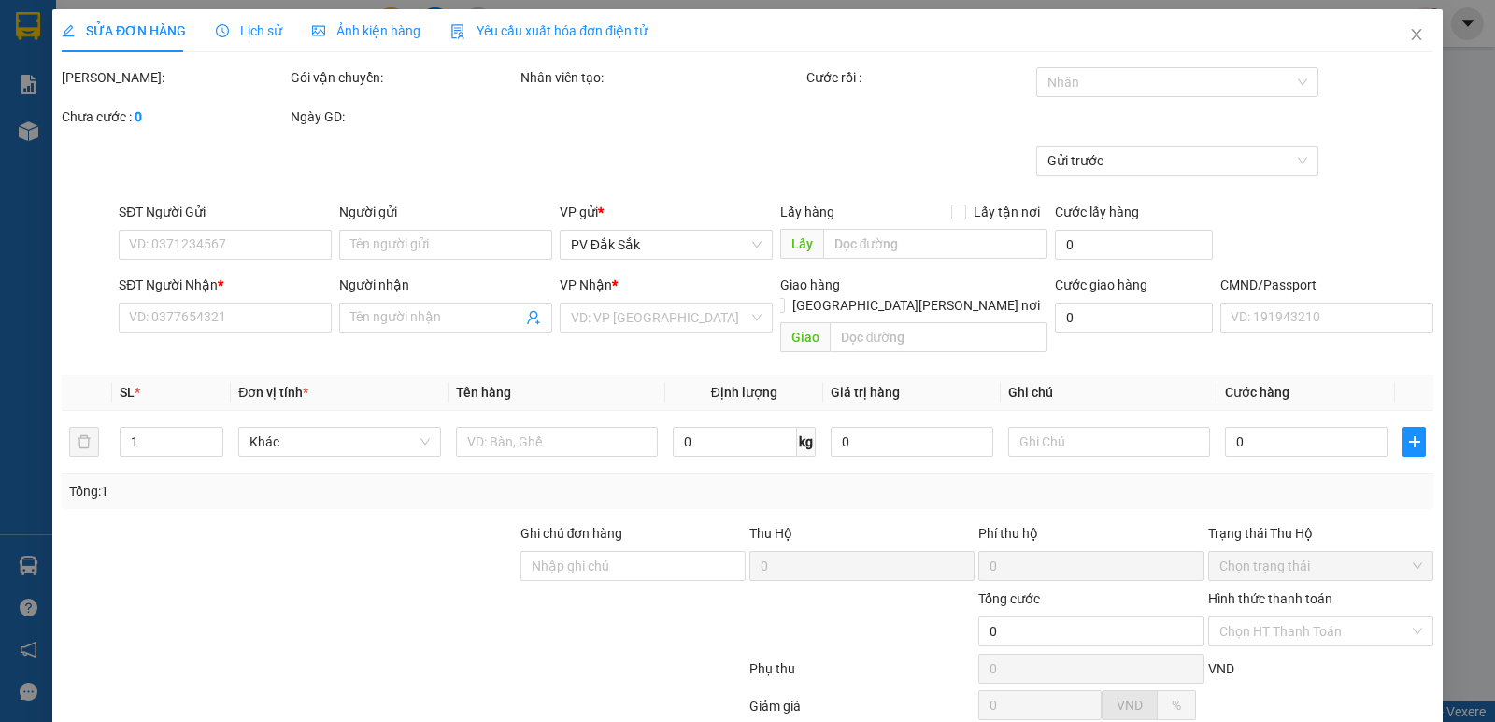
type input "0866555766"
type input "hân/HÀNG Ở DM"
type input "50.000"
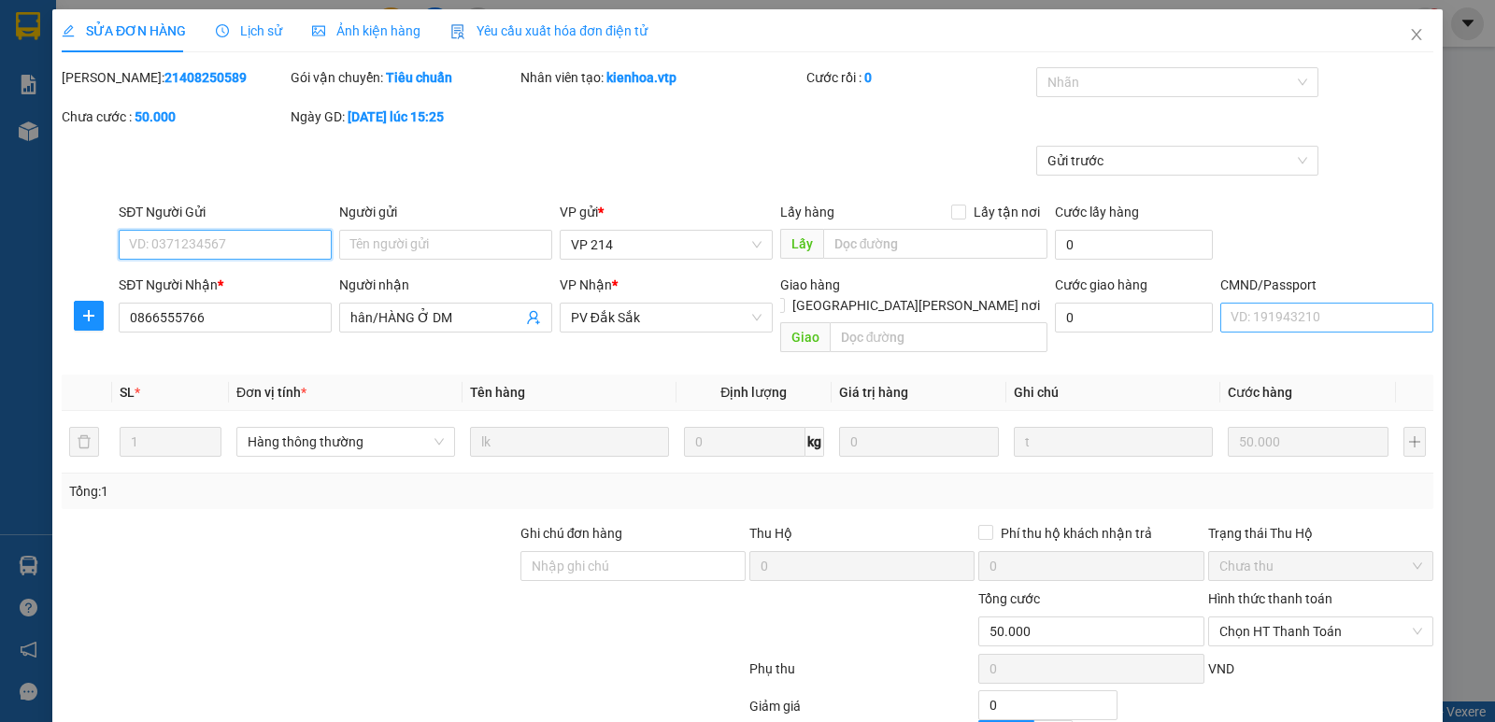
type input "2.500"
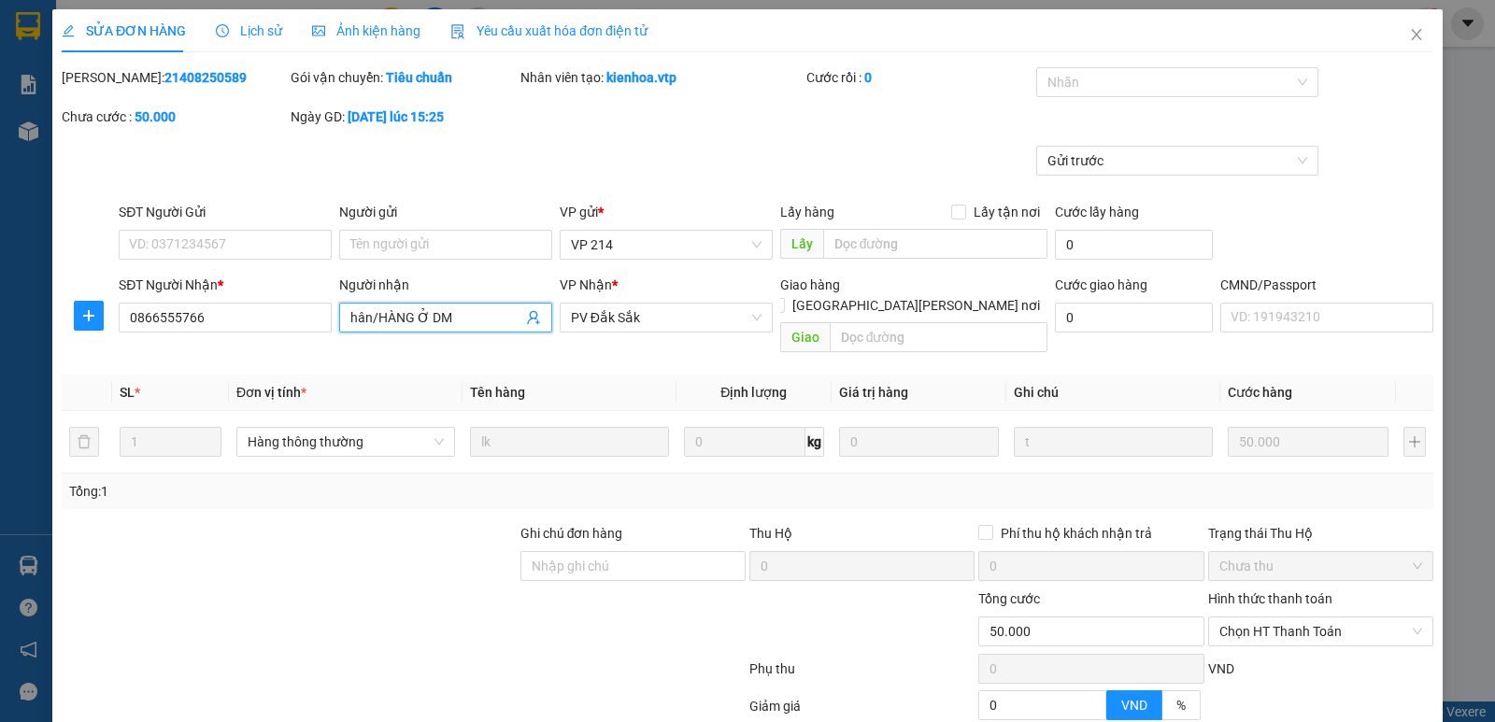
click at [452, 316] on input "hân/HÀNG Ở DM" at bounding box center [436, 317] width 172 height 21
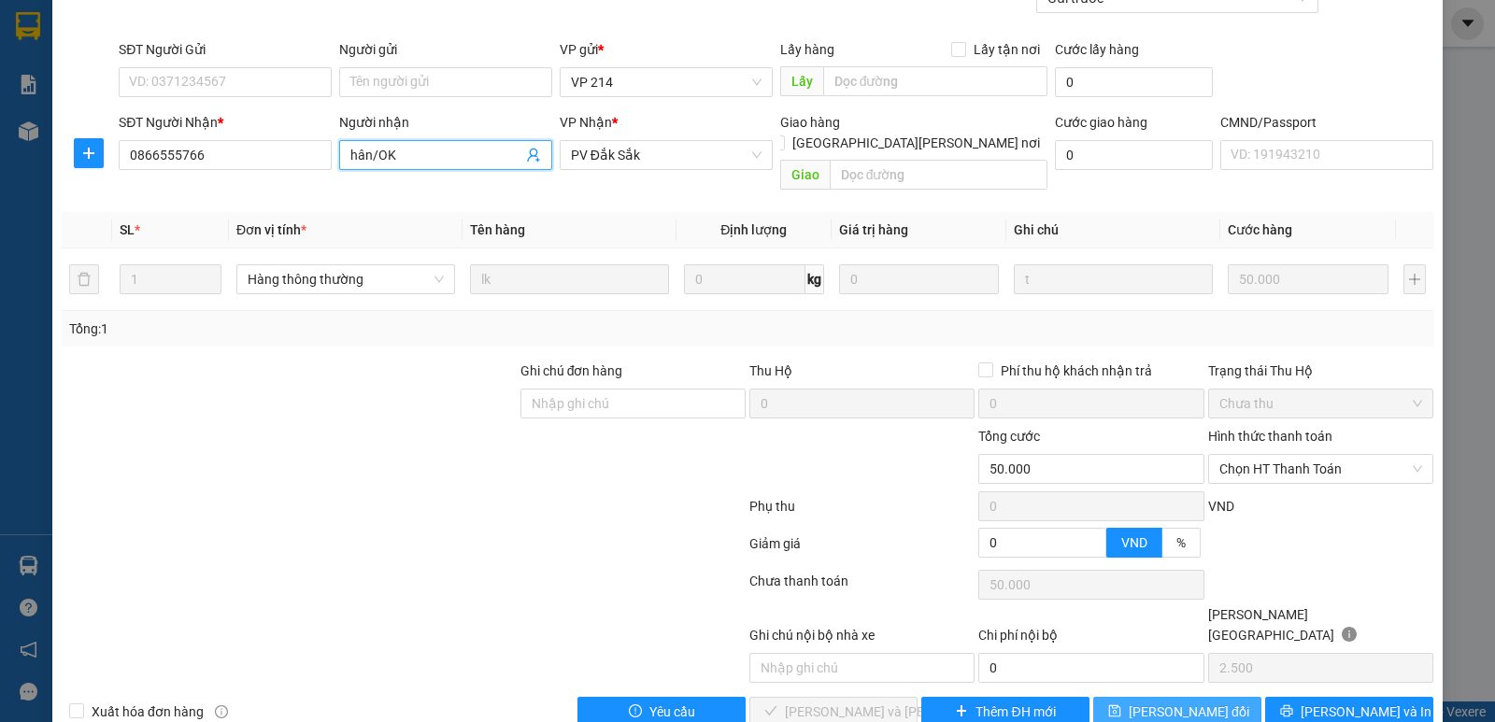
type input "hân/OK"
click at [1166, 690] on span "[PERSON_NAME] đổi" at bounding box center [1189, 712] width 121 height 21
